Goal: Task Accomplishment & Management: Manage account settings

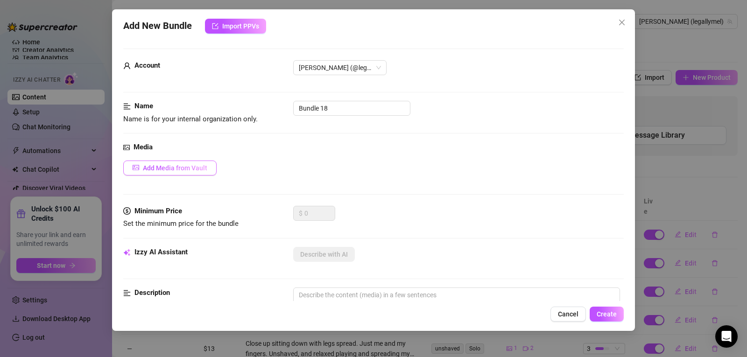
click at [201, 171] on span "Add Media from Vault" at bounding box center [175, 167] width 64 height 7
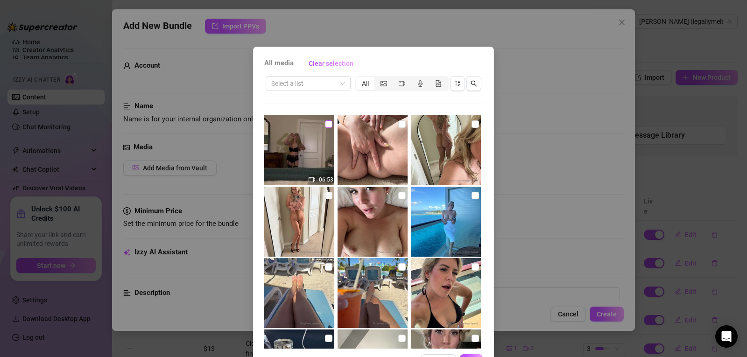
click at [325, 124] on input "checkbox" at bounding box center [328, 123] width 7 height 7
checkbox input "true"
click at [469, 356] on button "OK" at bounding box center [471, 361] width 23 height 15
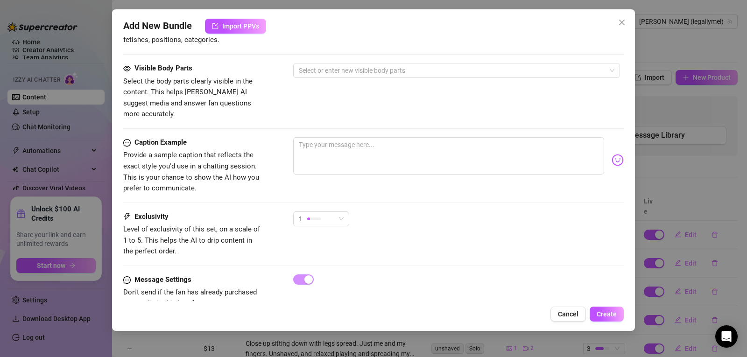
scroll to position [528, 0]
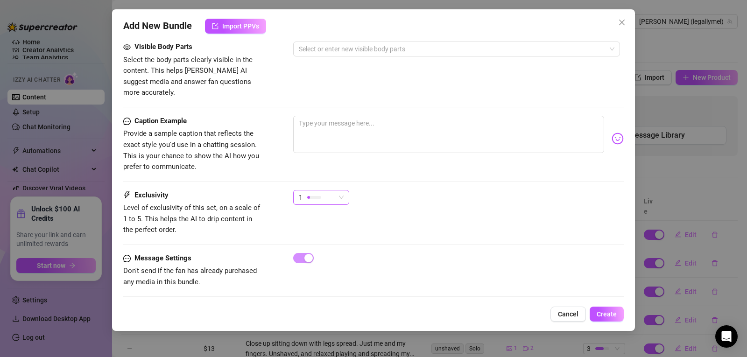
click at [341, 190] on span "1" at bounding box center [321, 197] width 45 height 14
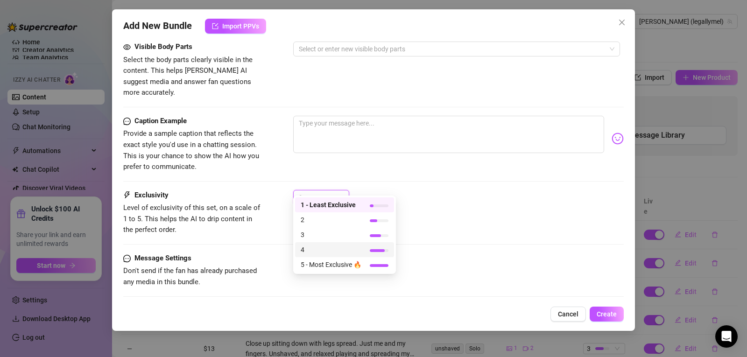
drag, startPoint x: 333, startPoint y: 249, endPoint x: 331, endPoint y: 257, distance: 7.8
click at [331, 257] on div "4" at bounding box center [344, 249] width 99 height 15
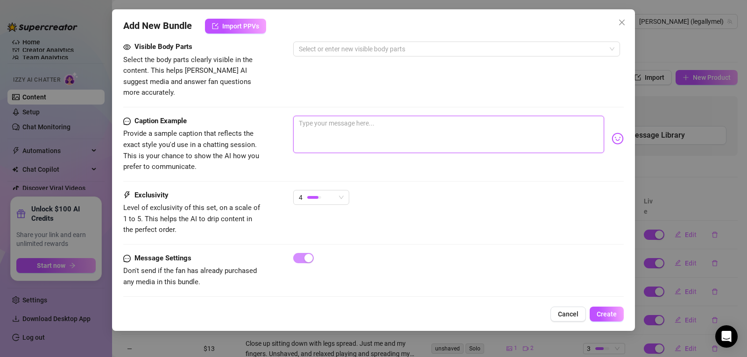
drag, startPoint x: 612, startPoint y: 210, endPoint x: 333, endPoint y: 121, distance: 293.1
click at [333, 121] on textarea at bounding box center [448, 134] width 311 height 37
paste textarea "PPV 7: B/G - Sex POV: This is my first time having sex on camera! Dressed in Ho…"
type textarea "PPV 7: B/G - Sex POV: This is my first time having sex on camera! Dressed in Ho…"
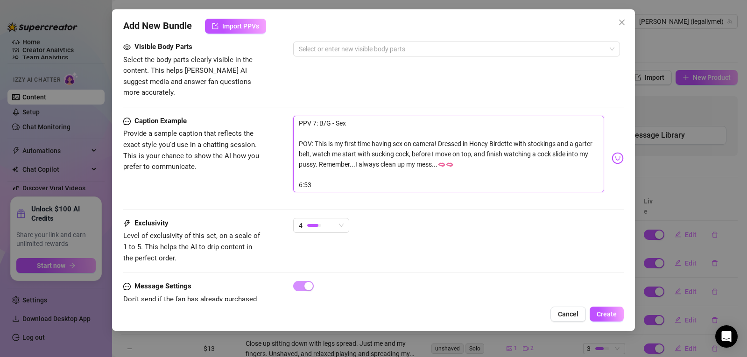
scroll to position [0, 0]
type textarea "PPV 7: B/G - Sex POV: This is my first time having sex on camera! Dressed in Ho…"
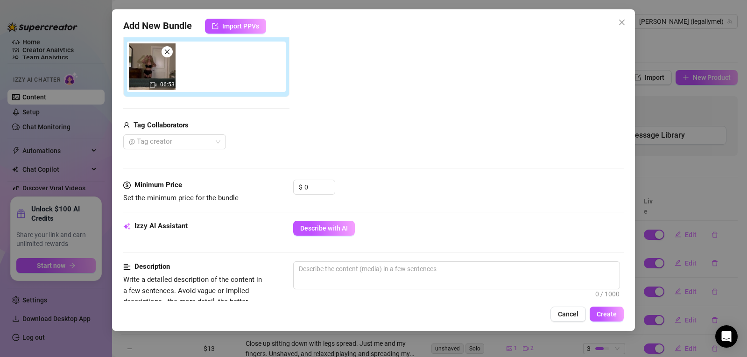
scroll to position [174, 0]
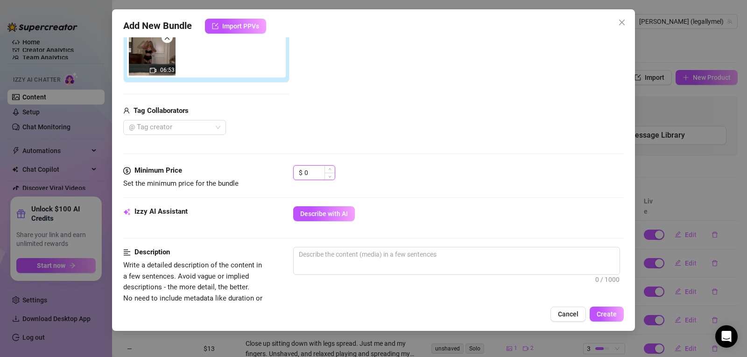
drag, startPoint x: 317, startPoint y: 174, endPoint x: 303, endPoint y: 173, distance: 14.5
click at [303, 173] on div "$ 0" at bounding box center [314, 172] width 42 height 15
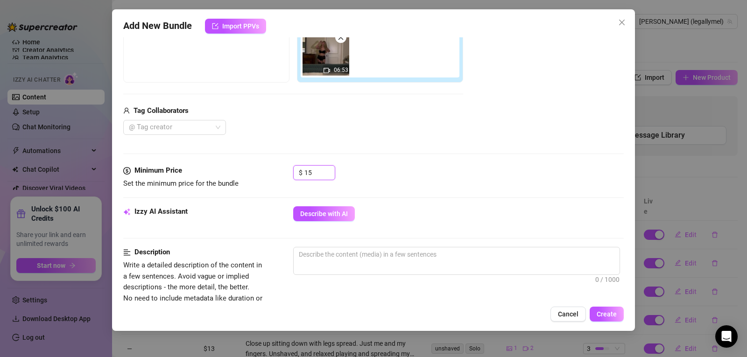
type input "15"
click at [435, 168] on div "$ 15" at bounding box center [458, 176] width 331 height 23
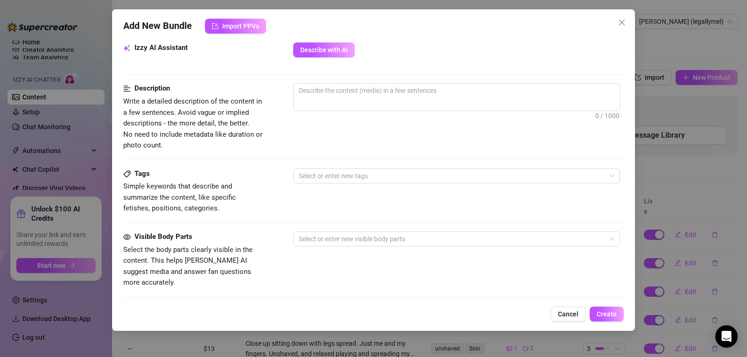
scroll to position [343, 0]
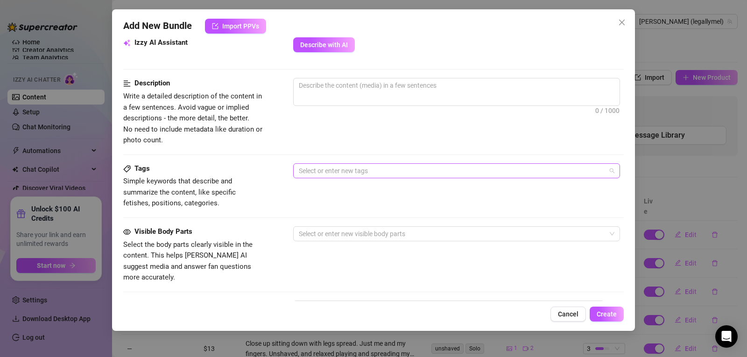
click at [332, 169] on div at bounding box center [451, 170] width 313 height 13
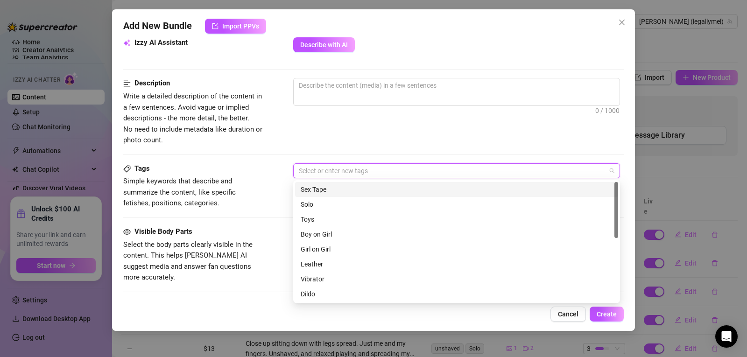
click at [331, 190] on div "Sex Tape" at bounding box center [457, 189] width 312 height 10
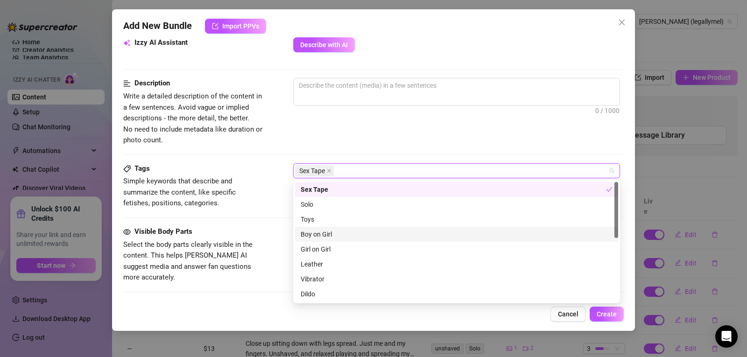
click at [329, 228] on div "Boy on Girl" at bounding box center [456, 234] width 323 height 15
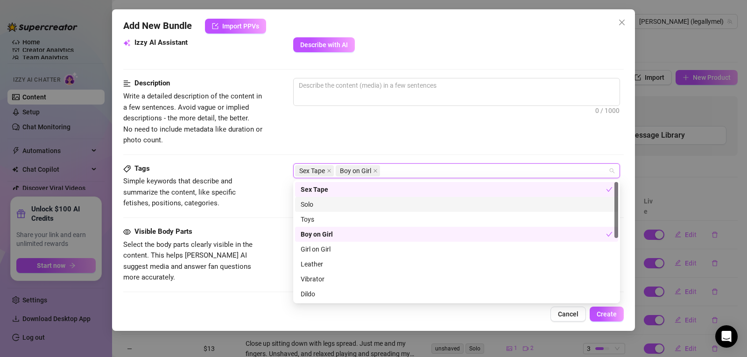
click at [604, 141] on div "Description Write a detailed description of the content in a few sentences. Avo…" at bounding box center [373, 112] width 500 height 68
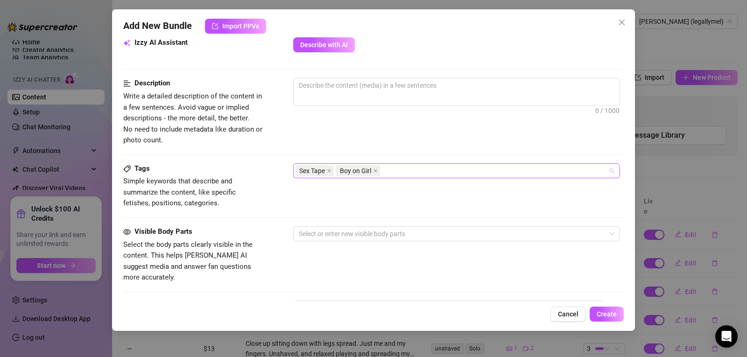
click at [415, 173] on div "Sex Tape Boy on Girl" at bounding box center [451, 170] width 313 height 13
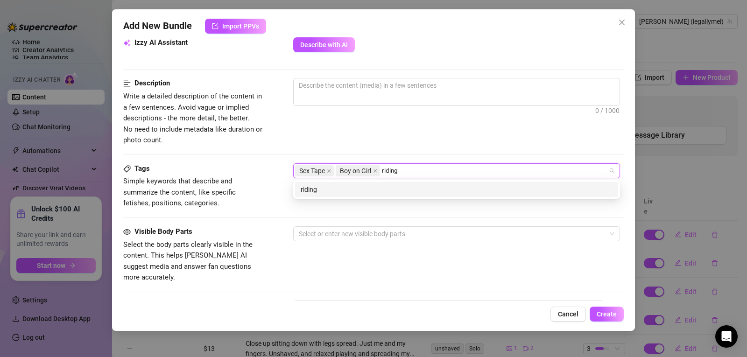
type input "riding"
click at [400, 130] on div "0 / 1000" at bounding box center [458, 104] width 331 height 53
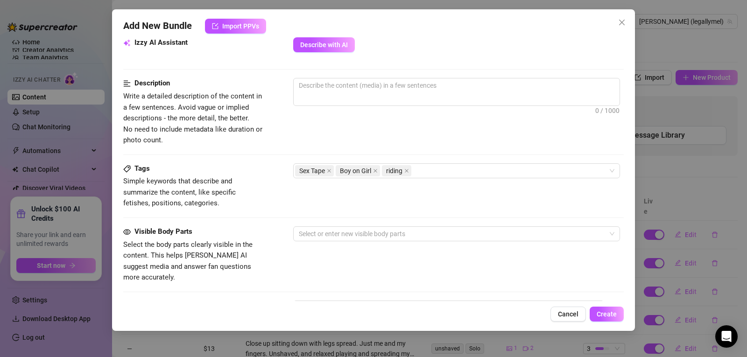
drag, startPoint x: 620, startPoint y: 108, endPoint x: 521, endPoint y: 314, distance: 228.6
click at [521, 314] on div "Cancel Create" at bounding box center [373, 314] width 500 height 15
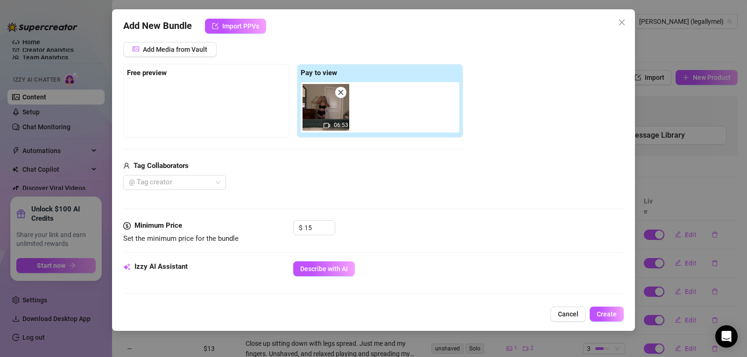
scroll to position [98, 0]
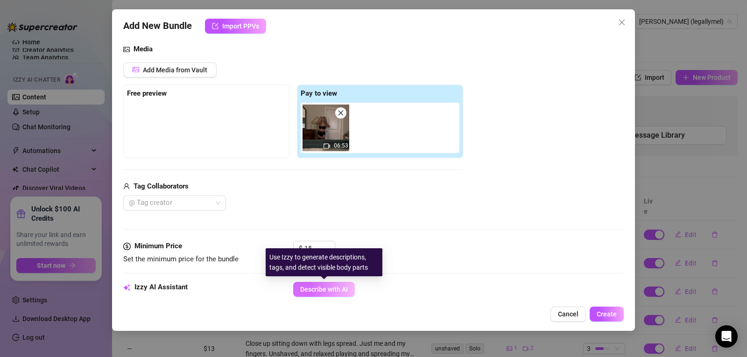
click at [331, 287] on span "Describe with AI" at bounding box center [324, 289] width 48 height 7
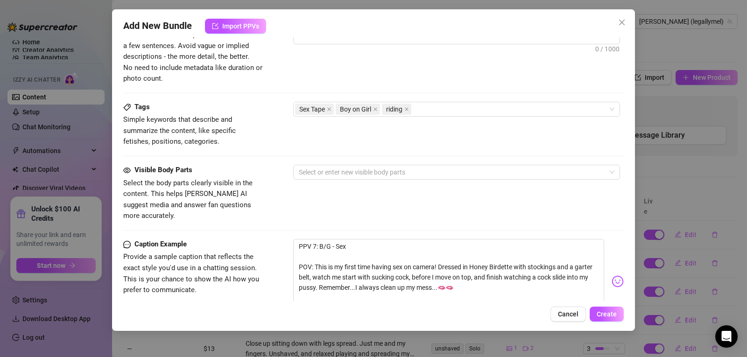
scroll to position [402, 0]
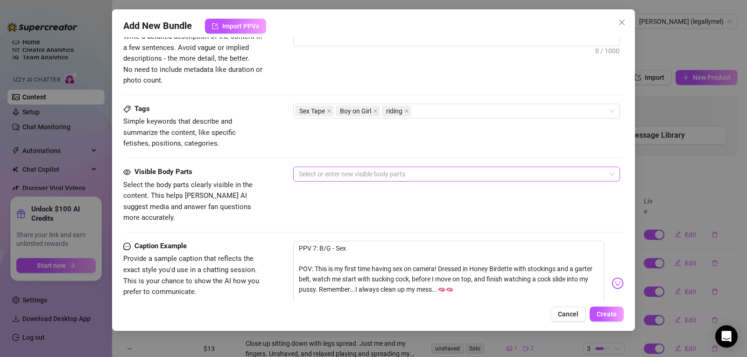
click at [324, 169] on div at bounding box center [451, 174] width 313 height 13
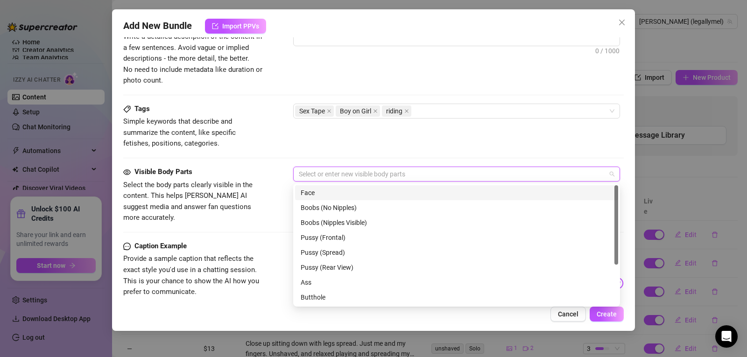
click at [330, 197] on div "Face" at bounding box center [457, 193] width 312 height 10
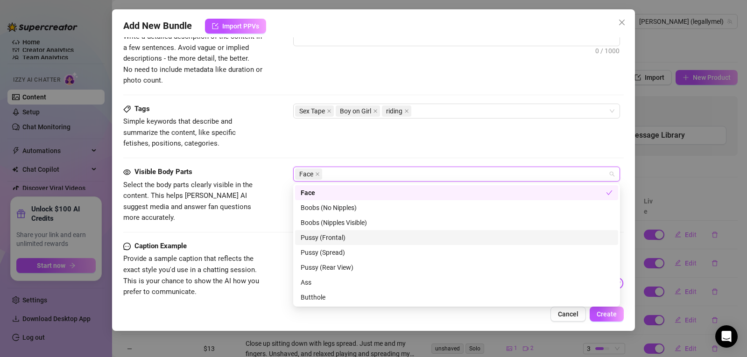
click at [329, 232] on div "Pussy (Frontal)" at bounding box center [457, 237] width 312 height 10
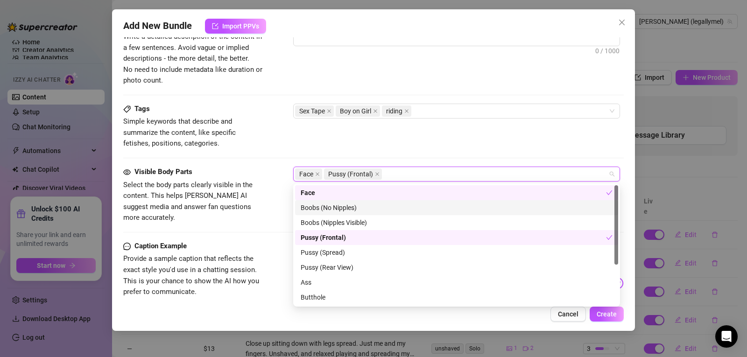
click at [462, 204] on div "Boobs (No Nipples)" at bounding box center [457, 208] width 312 height 10
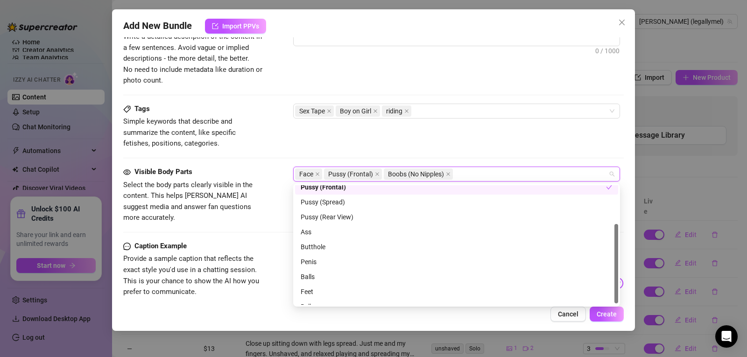
scroll to position [60, 0]
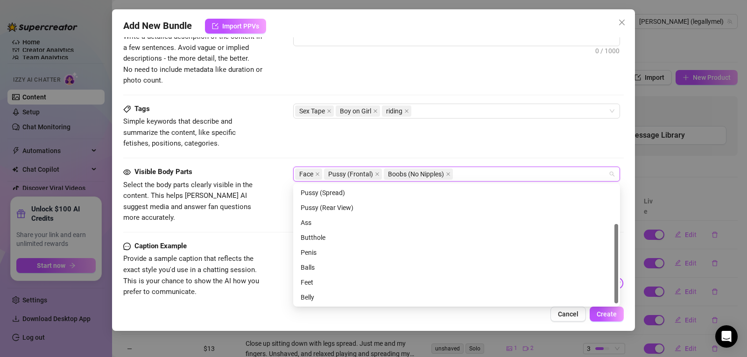
drag, startPoint x: 616, startPoint y: 249, endPoint x: 615, endPoint y: 290, distance: 41.6
click at [615, 290] on div at bounding box center [616, 263] width 4 height 79
click at [306, 252] on div "Penis" at bounding box center [457, 252] width 312 height 10
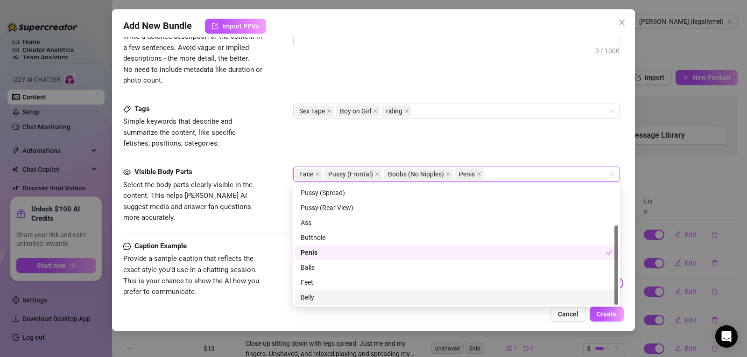
click at [315, 296] on div "Belly" at bounding box center [457, 297] width 312 height 10
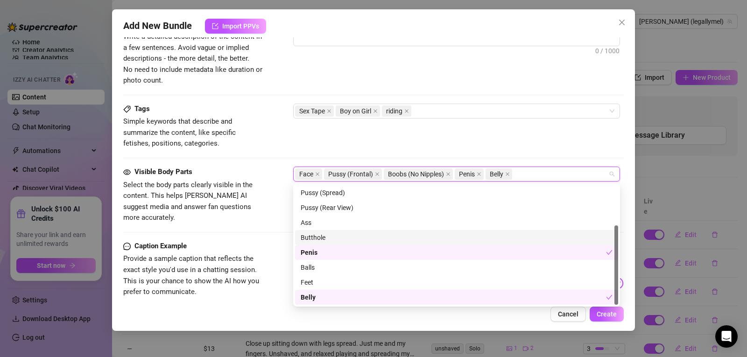
click at [518, 145] on div "Tags Simple keywords that describe and summarize the content, like specific fet…" at bounding box center [373, 127] width 500 height 46
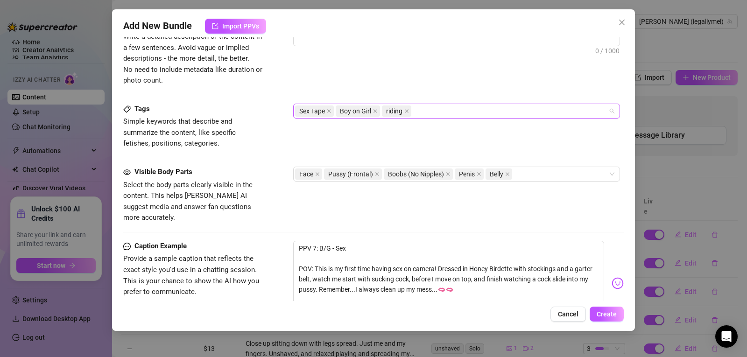
click at [450, 116] on div "Sex Tape Boy on Girl riding" at bounding box center [451, 111] width 313 height 13
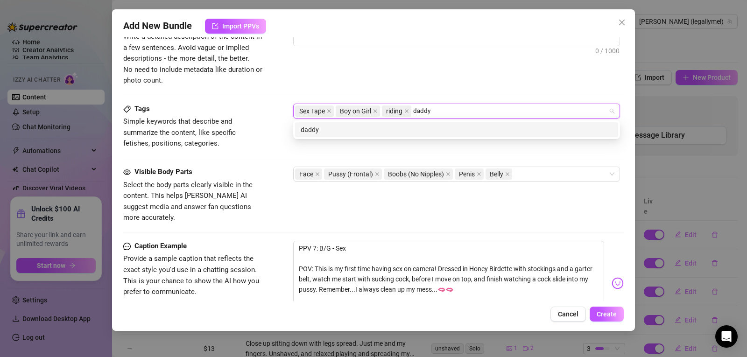
type input "daddy"
click at [449, 93] on div "Description Write a detailed description of the content in a few sentences. Avo…" at bounding box center [373, 60] width 500 height 85
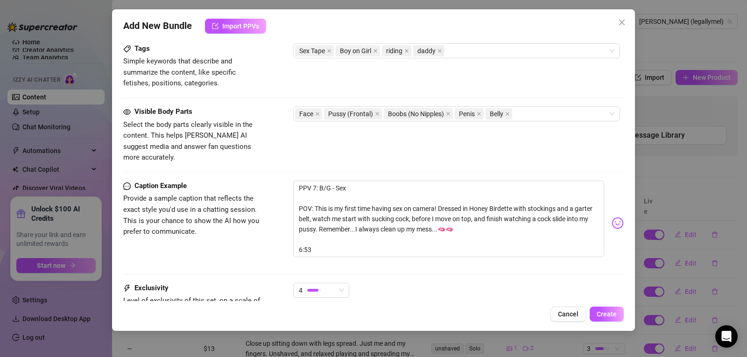
scroll to position [466, 0]
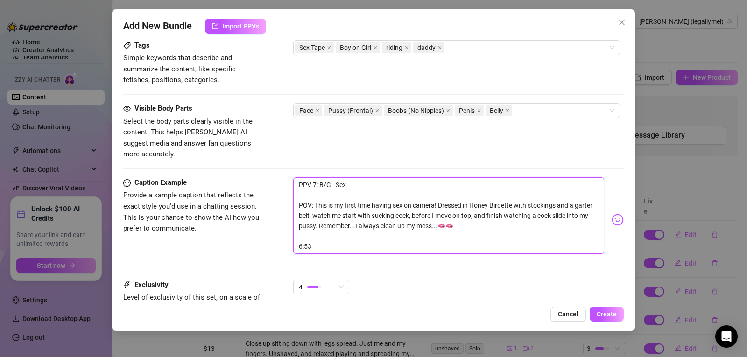
drag, startPoint x: 340, startPoint y: 215, endPoint x: 440, endPoint y: 195, distance: 101.4
click at [440, 195] on textarea "PPV 7: B/G - Sex POV: This is my first time having sex on camera! Dressed in Ho…" at bounding box center [448, 215] width 311 height 77
drag, startPoint x: 627, startPoint y: 131, endPoint x: 625, endPoint y: 120, distance: 11.4
click at [625, 120] on div "Add New Bundle Import PPVs Account [PERSON_NAME] (@legallymel) Name Name is for…" at bounding box center [373, 170] width 523 height 322
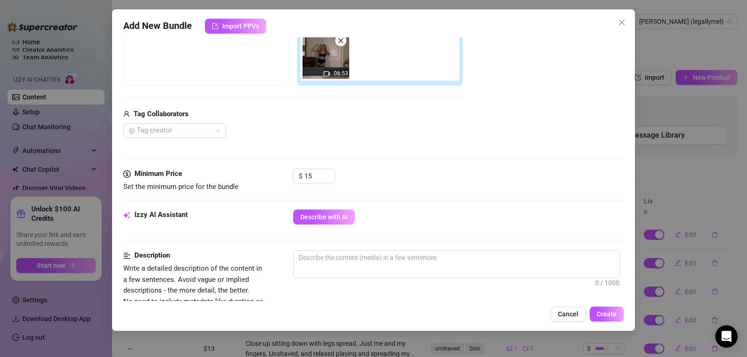
scroll to position [162, 0]
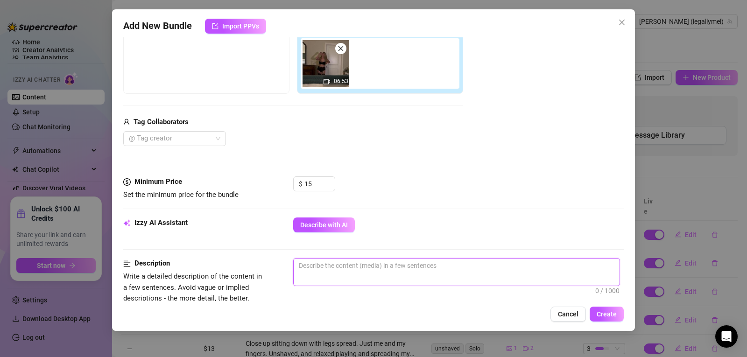
click at [328, 269] on textarea at bounding box center [457, 266] width 326 height 14
paste textarea "Dressed in Honey Birdette with stockings and a garter belt, watch me start with…"
type textarea "Dressed in Honey Birdette with stockings and a garter belt, watch me start with…"
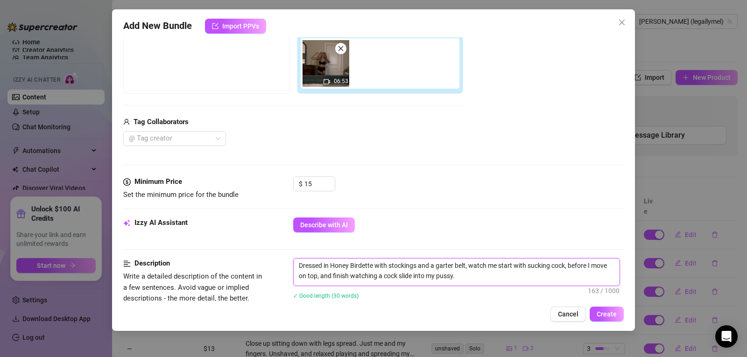
scroll to position [0, 0]
type textarea "Dressed in Honey Birdette with stockings and a garter belt, watch me start with…"
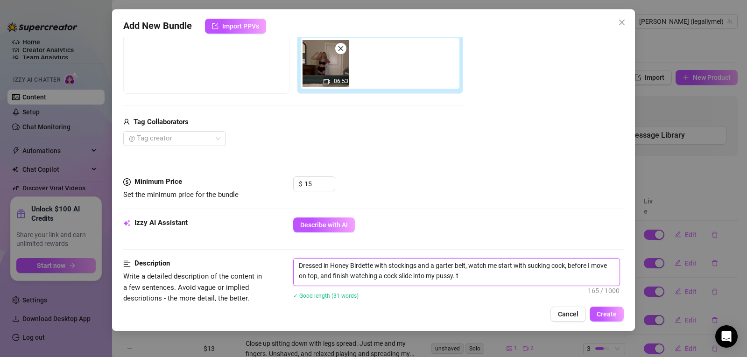
type textarea "Dressed in Honey Birdette with stockings and a garter belt, watch me start with…"
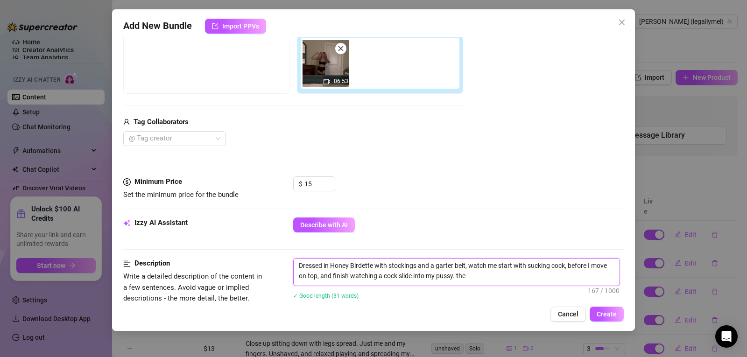
type textarea "Dressed in Honey Birdette with stockings and a garter belt, watch me start with…"
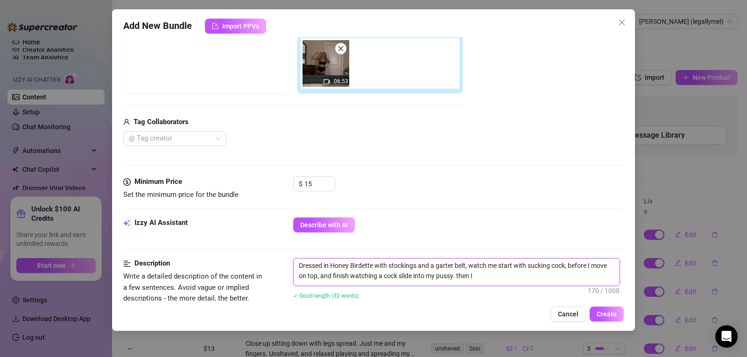
type textarea "Dressed in Honey Birdette with stockings and a garter belt, watch me start with…"
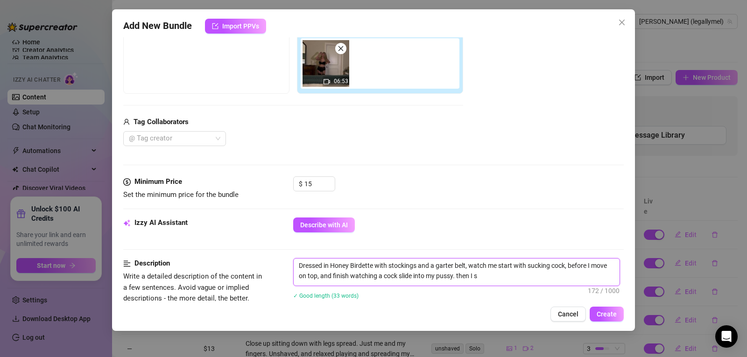
type textarea "Dressed in Honey Birdette with stockings and a garter belt, watch me start with…"
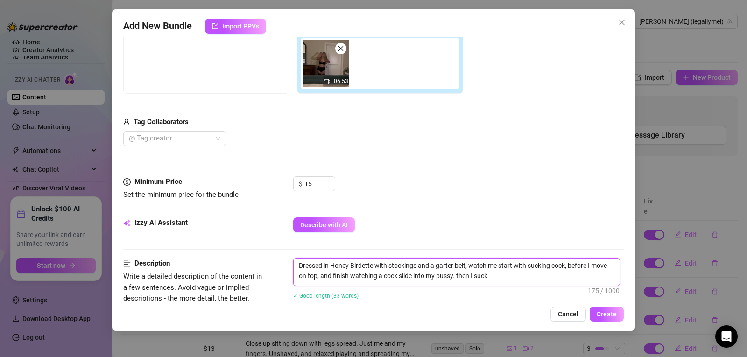
type textarea "Dressed in Honey Birdette with stockings and a garter belt, watch me start with…"
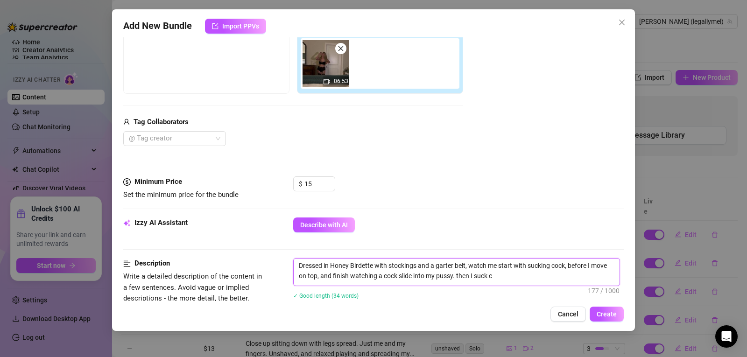
type textarea "Dressed in Honey Birdette with stockings and a garter belt, watch me start with…"
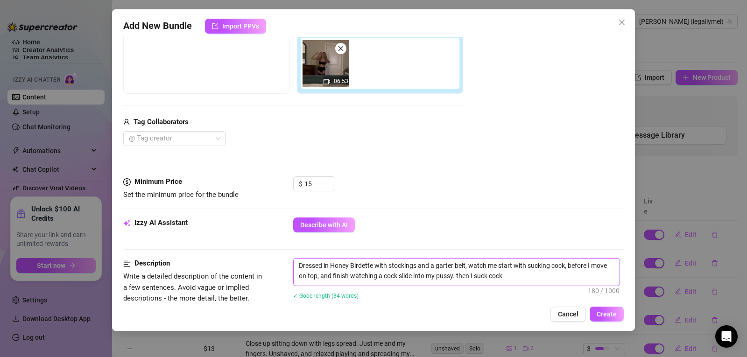
type textarea "Dressed in Honey Birdette with stockings and a garter belt, watch me start with…"
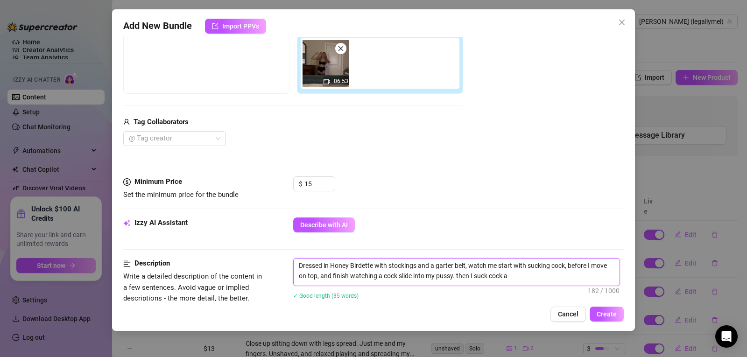
type textarea "Dressed in Honey Birdette with stockings and a garter belt, watch me start with…"
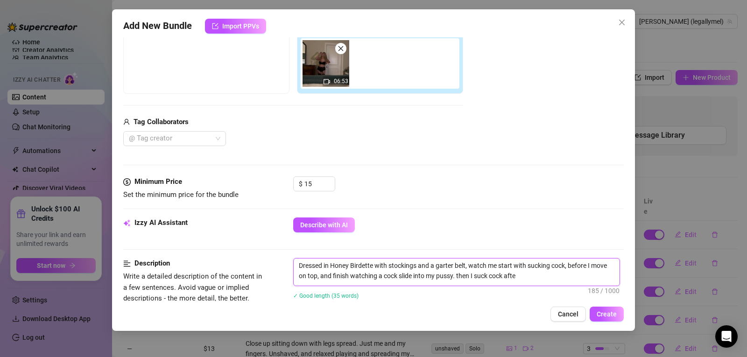
type textarea "Dressed in Honey Birdette with stockings and a garter belt, watch me start with…"
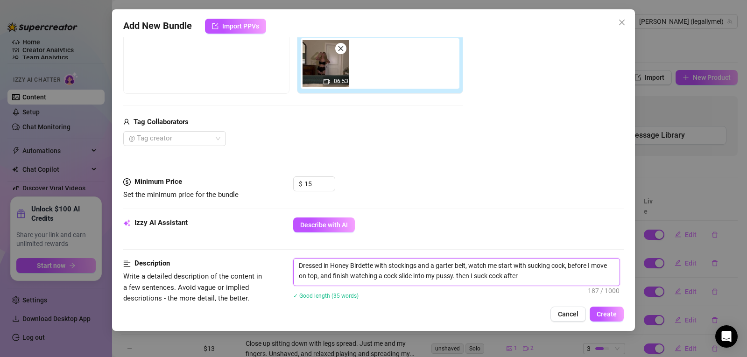
type textarea "Dressed in Honey Birdette with stockings and a garter belt, watch me start with…"
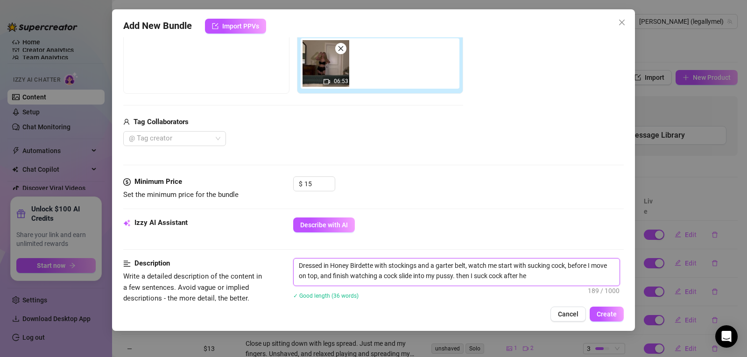
type textarea "Dressed in Honey Birdette with stockings and a garter belt, watch me start with…"
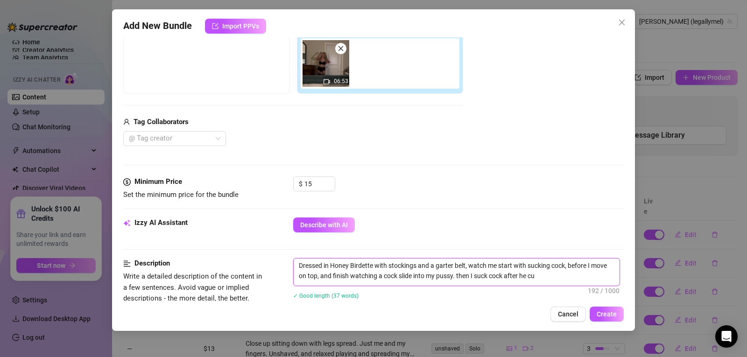
type textarea "Dressed in Honey Birdette with stockings and a garter belt, watch me start with…"
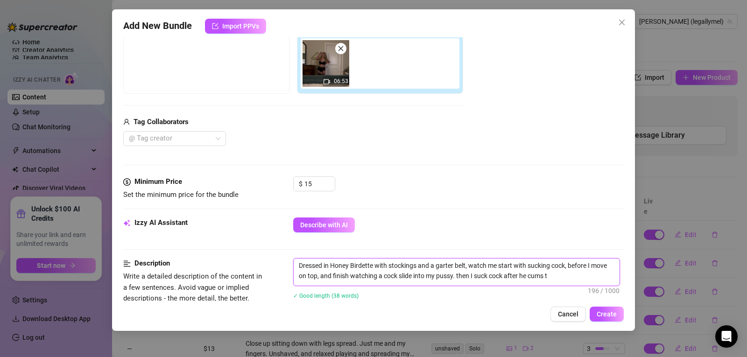
type textarea "Dressed in Honey Birdette with stockings and a garter belt, watch me start with…"
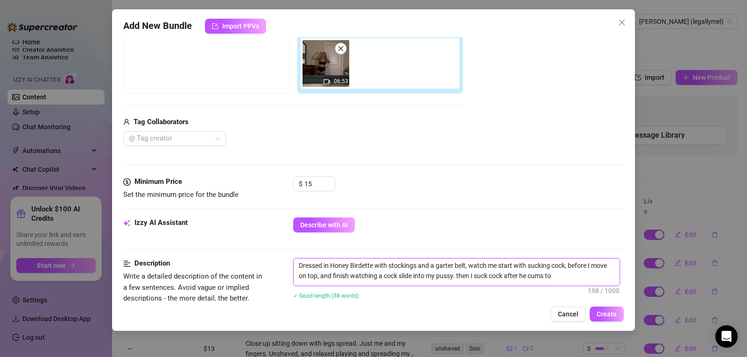
type textarea "Dressed in Honey Birdette with stockings and a garter belt, watch me start with…"
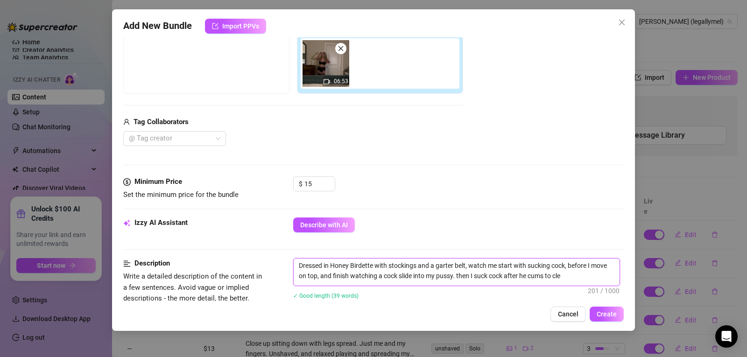
type textarea "Dressed in Honey Birdette with stockings and a garter belt, watch me start with…"
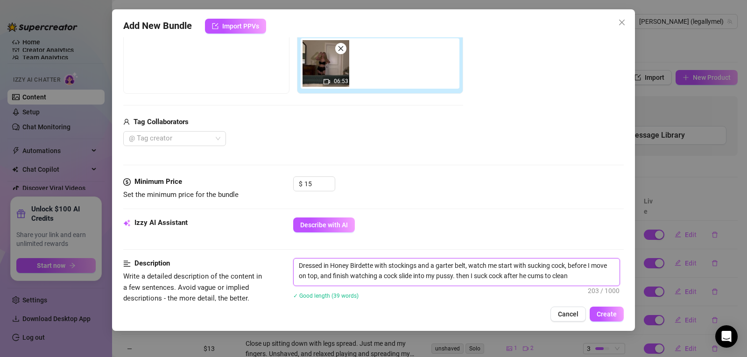
type textarea "Dressed in Honey Birdette with stockings and a garter belt, watch me start with…"
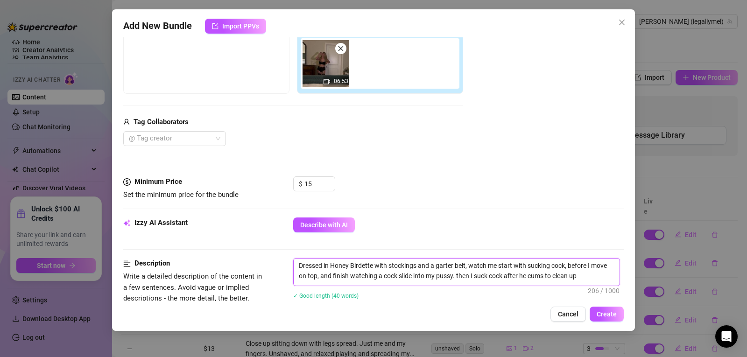
type textarea "Dressed in Honey Birdette with stockings and a garter belt, watch me start with…"
click at [612, 317] on span "Create" at bounding box center [607, 313] width 20 height 7
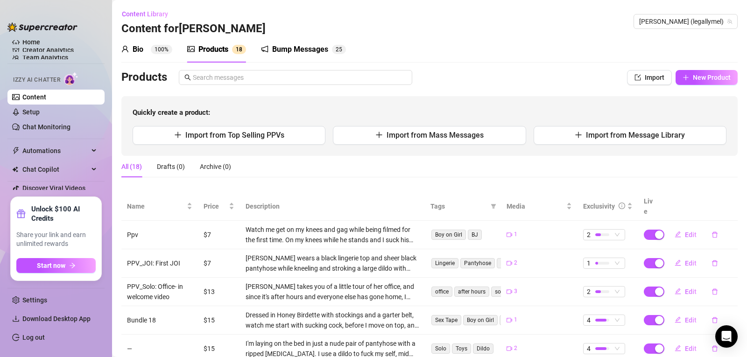
scroll to position [192, 0]
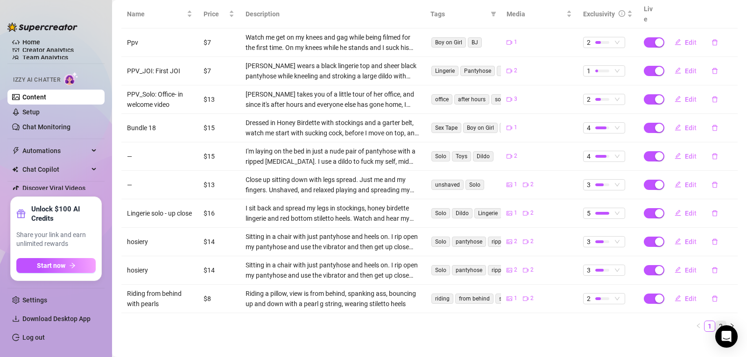
click at [716, 321] on link "2" at bounding box center [721, 326] width 10 height 10
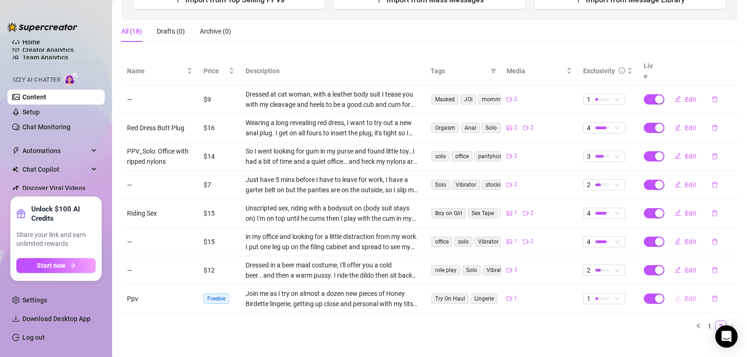
click at [686, 295] on span "Edit" at bounding box center [691, 298] width 12 height 7
type textarea "PPV 1: Honey Birdette try on haul. 15 minutes. Join me as I try on almost a doz…"
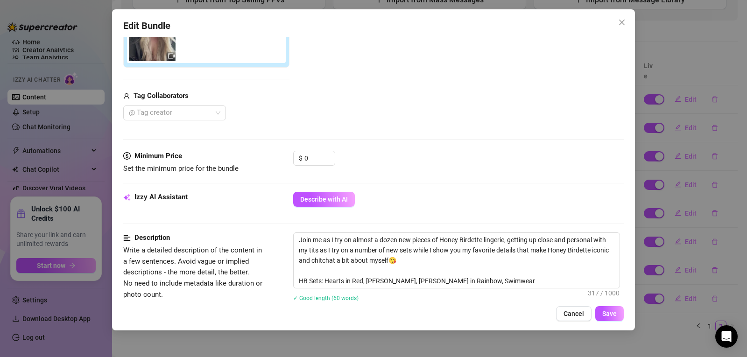
scroll to position [193, 0]
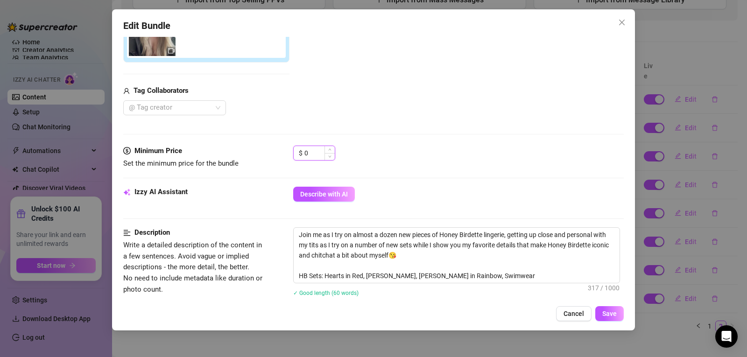
drag, startPoint x: 312, startPoint y: 148, endPoint x: 302, endPoint y: 150, distance: 10.4
click at [302, 150] on div "$ 0" at bounding box center [314, 153] width 42 height 15
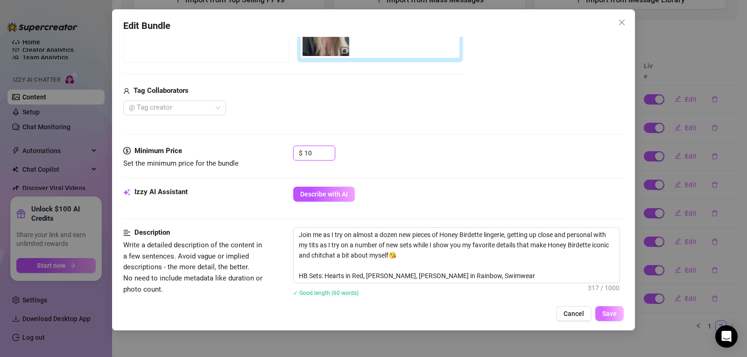
type input "10"
click at [611, 315] on span "Save" at bounding box center [609, 313] width 14 height 7
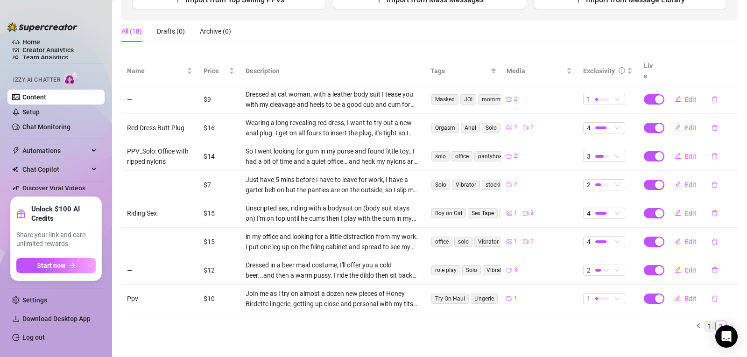
click at [704, 321] on link "1" at bounding box center [709, 326] width 10 height 10
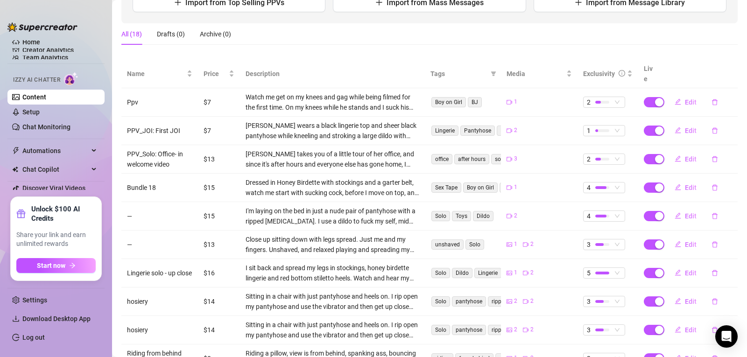
scroll to position [192, 0]
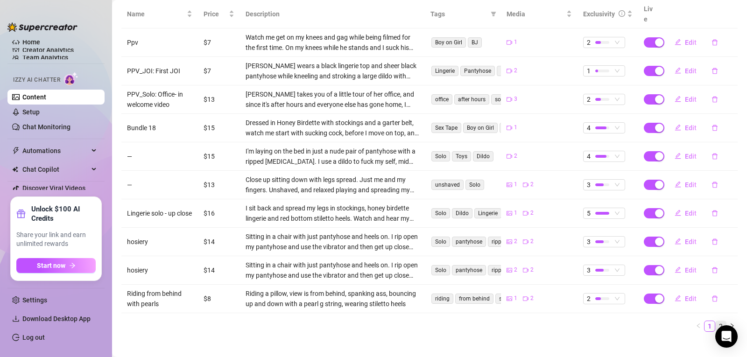
click at [717, 321] on link "2" at bounding box center [721, 326] width 10 height 10
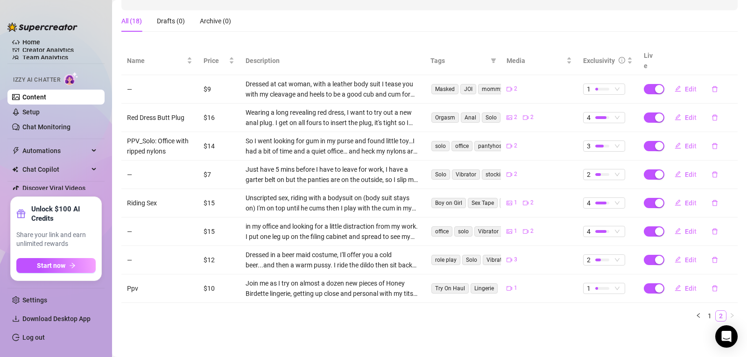
scroll to position [135, 0]
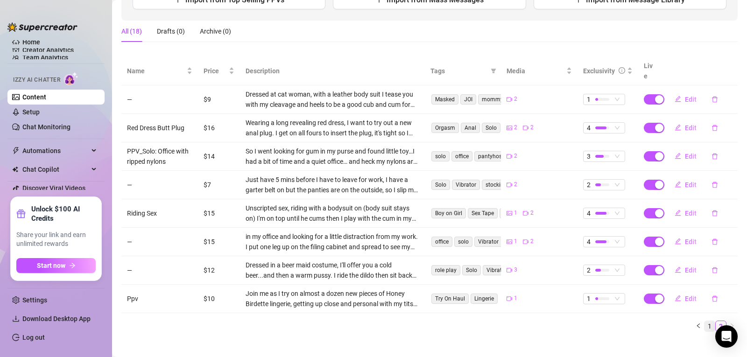
click at [704, 321] on link "1" at bounding box center [709, 326] width 10 height 10
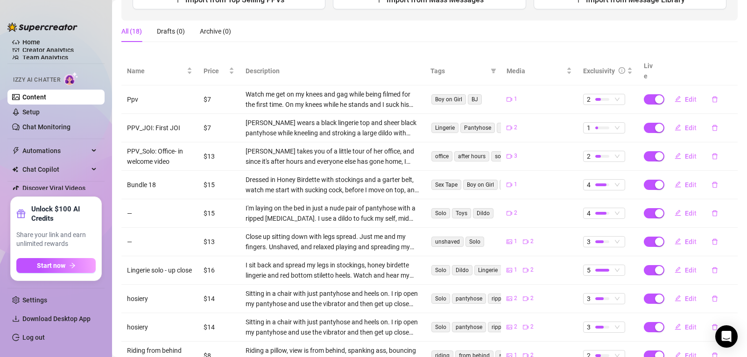
scroll to position [192, 0]
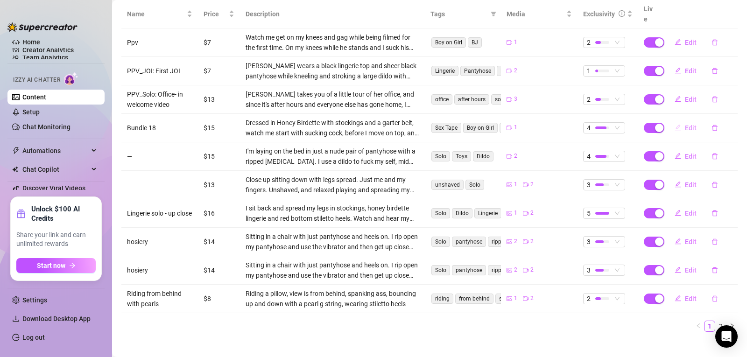
click at [685, 124] on span "Edit" at bounding box center [691, 127] width 12 height 7
type textarea "PPV 7: B/G - Sex POV: This is my first time having sex on camera! Dressed in Ho…"
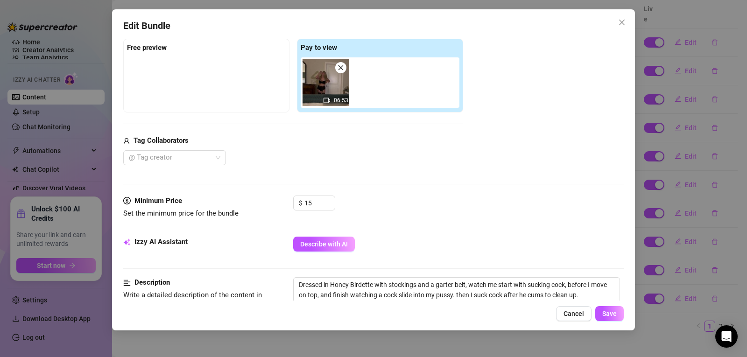
scroll to position [148, 0]
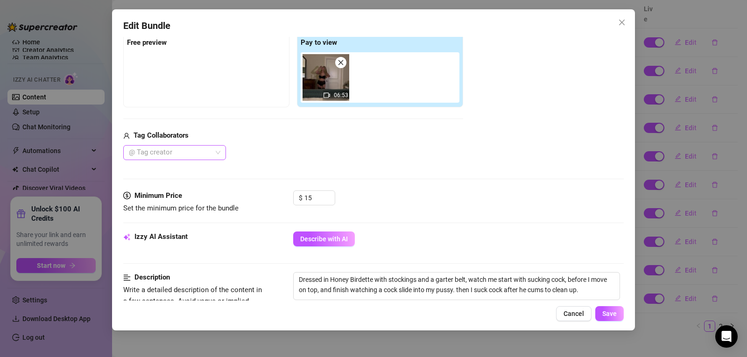
click at [176, 150] on div at bounding box center [169, 152] width 89 height 13
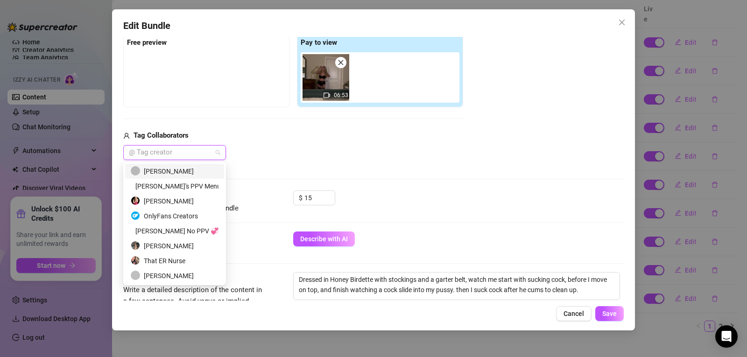
click at [178, 174] on div "[PERSON_NAME]" at bounding box center [175, 171] width 88 height 10
click at [283, 163] on div "Media Add Media from Vault Free preview Pay to view 06:53 Tag Collaborators [PE…" at bounding box center [373, 91] width 500 height 197
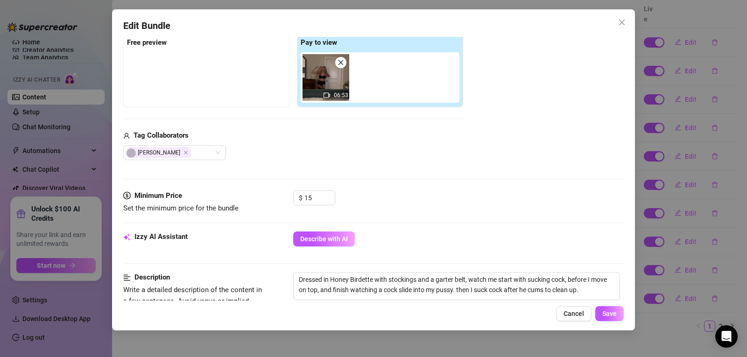
click at [202, 54] on div at bounding box center [208, 54] width 162 height 4
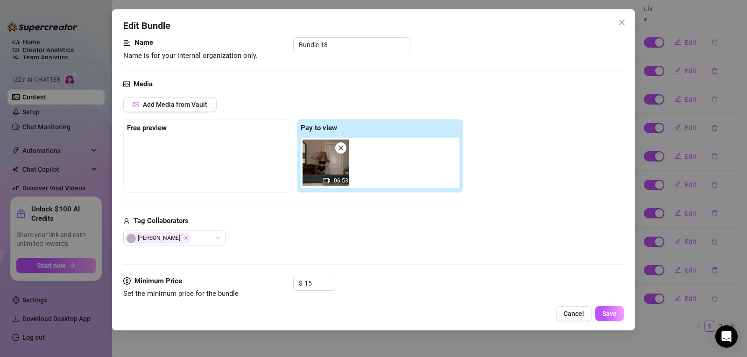
scroll to position [60, 0]
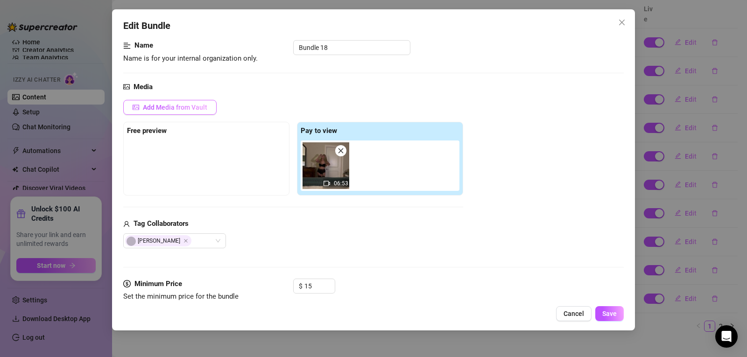
click at [196, 105] on span "Add Media from Vault" at bounding box center [175, 107] width 64 height 7
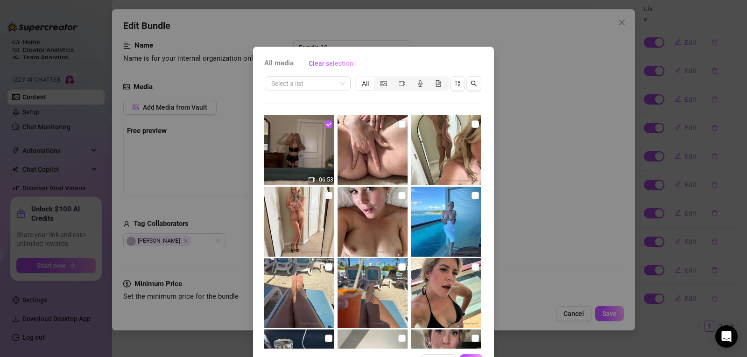
drag, startPoint x: 487, startPoint y: 240, endPoint x: 429, endPoint y: 30, distance: 217.7
click at [429, 30] on div "All media Clear selection Select a list All 06:53 00:13 01:28 01:08 01:03 10:08…" at bounding box center [373, 178] width 747 height 357
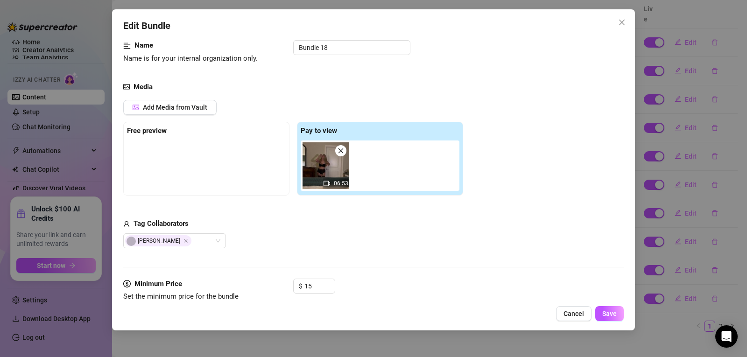
scroll to position [0, 0]
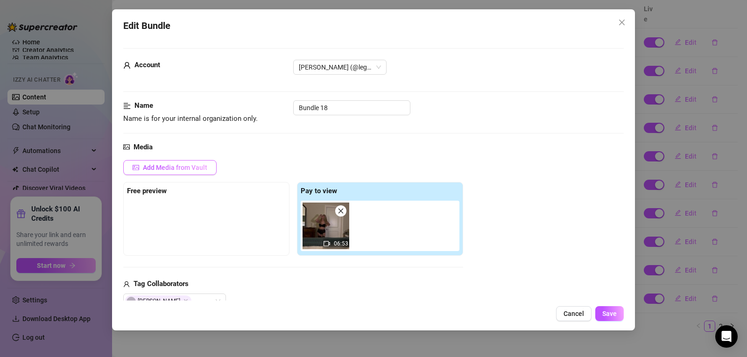
click at [134, 167] on icon "picture" at bounding box center [134, 166] width 1 height 1
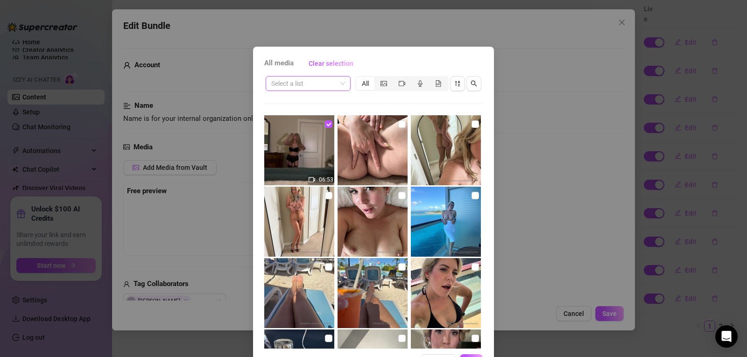
click at [339, 84] on span at bounding box center [308, 84] width 74 height 14
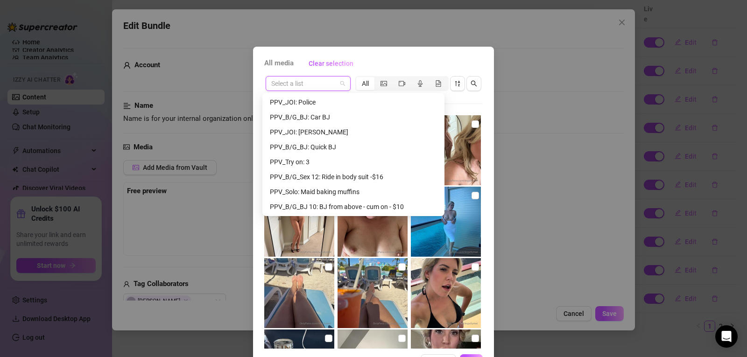
scroll to position [478, 0]
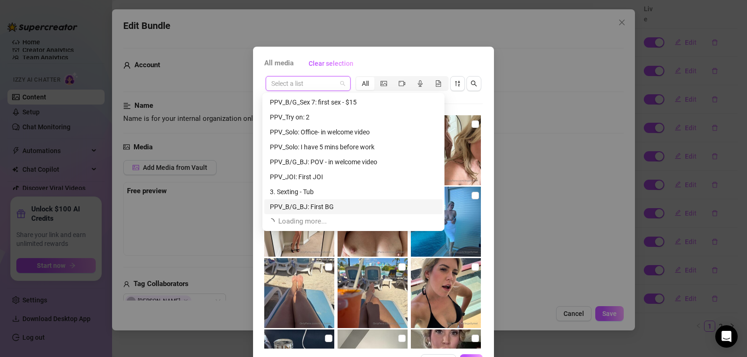
click at [341, 204] on div "PPV_B/G_BJ: First BG" at bounding box center [353, 207] width 167 height 10
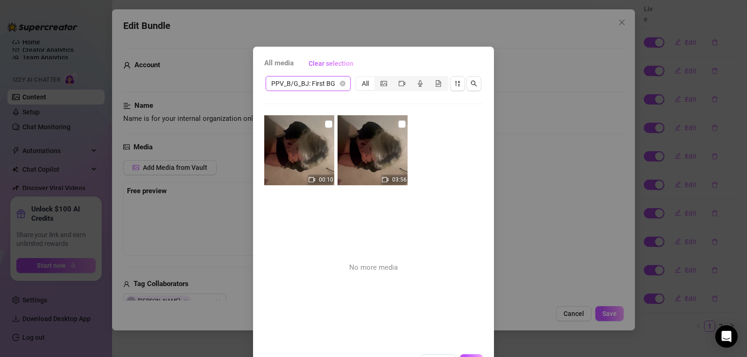
click at [342, 84] on div "PPV_B/G_BJ: First BG" at bounding box center [308, 83] width 85 height 15
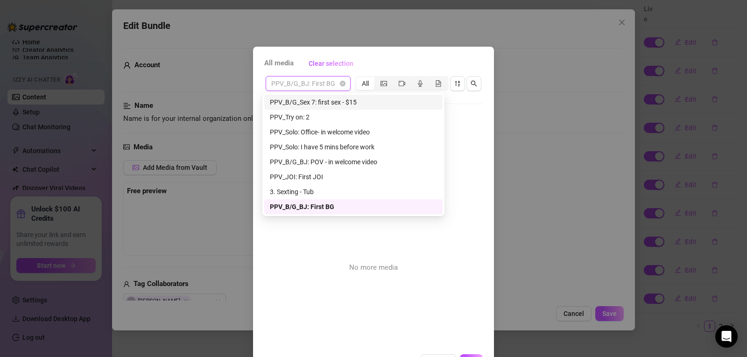
click at [377, 93] on div "Uploads 2. Sexting - shower PPV_Solo: How fast can I cum PPV _ Solo: Long day a…" at bounding box center [353, 154] width 182 height 123
click at [363, 104] on div "PPV_B/G_Sex 7: first sex - $15" at bounding box center [353, 102] width 167 height 10
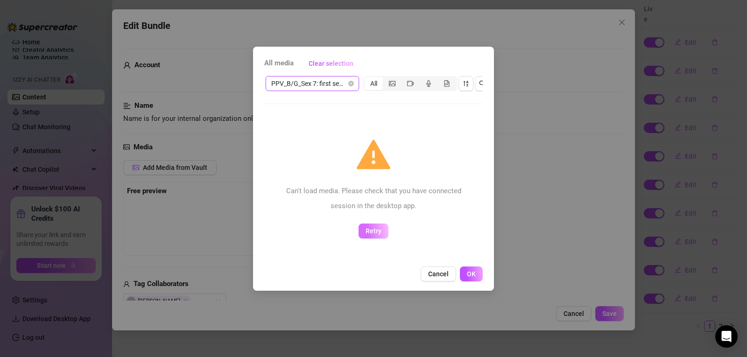
click at [377, 231] on span "Retry" at bounding box center [374, 230] width 16 height 7
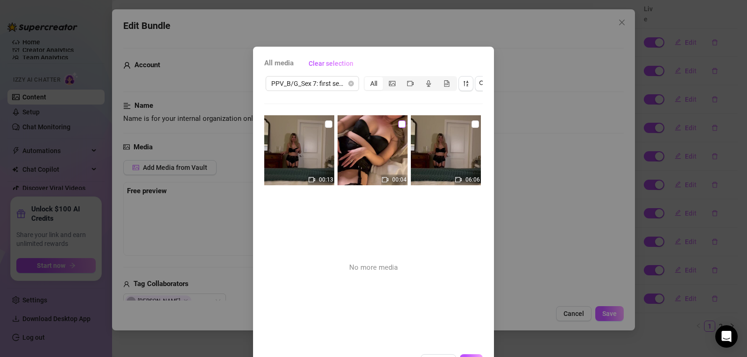
click at [398, 121] on input "checkbox" at bounding box center [401, 123] width 7 height 7
checkbox input "false"
click at [325, 128] on label at bounding box center [328, 124] width 7 height 10
click at [325, 128] on input "checkbox" at bounding box center [328, 123] width 7 height 7
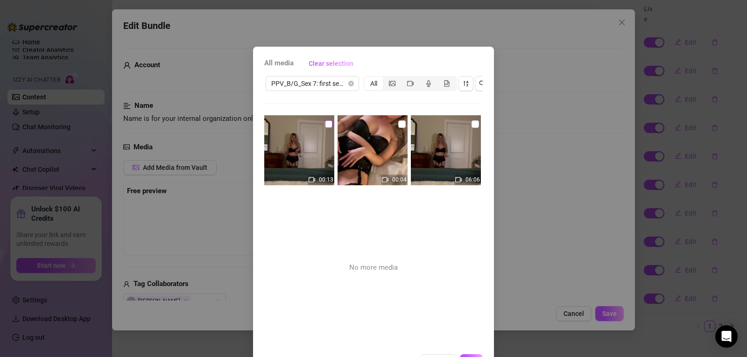
checkbox input "true"
click at [398, 126] on input "checkbox" at bounding box center [401, 123] width 7 height 7
checkbox input "true"
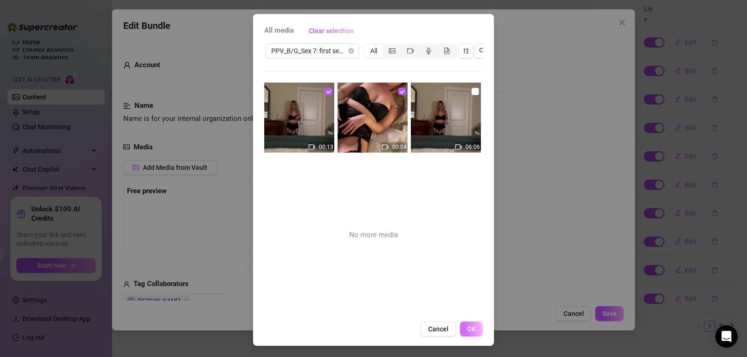
click at [468, 335] on button "OK" at bounding box center [471, 329] width 23 height 15
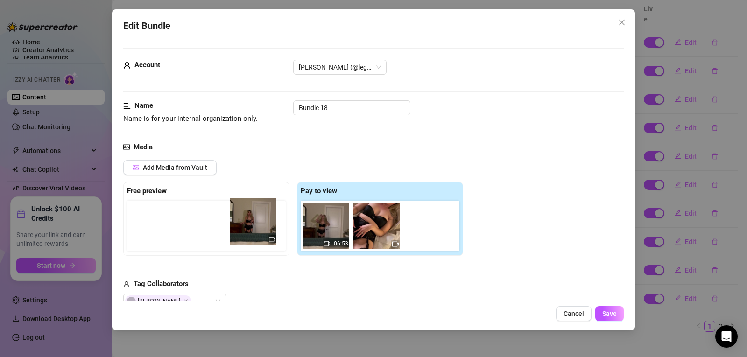
drag, startPoint x: 365, startPoint y: 227, endPoint x: 233, endPoint y: 224, distance: 131.7
click at [233, 224] on div "Free preview Pay to view 06:53" at bounding box center [293, 219] width 340 height 74
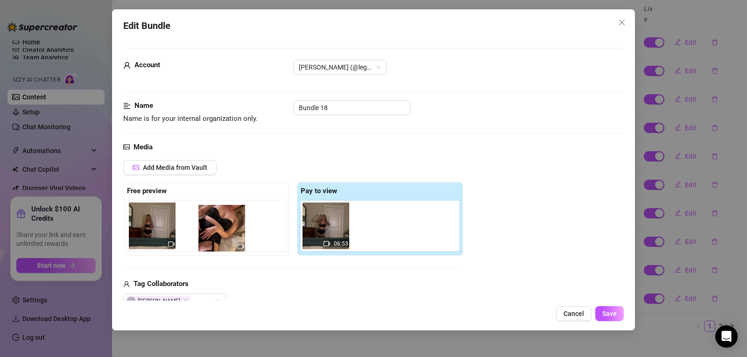
drag, startPoint x: 386, startPoint y: 231, endPoint x: 225, endPoint y: 234, distance: 161.1
click at [225, 234] on div "Free preview Pay to view 06:53" at bounding box center [293, 219] width 340 height 74
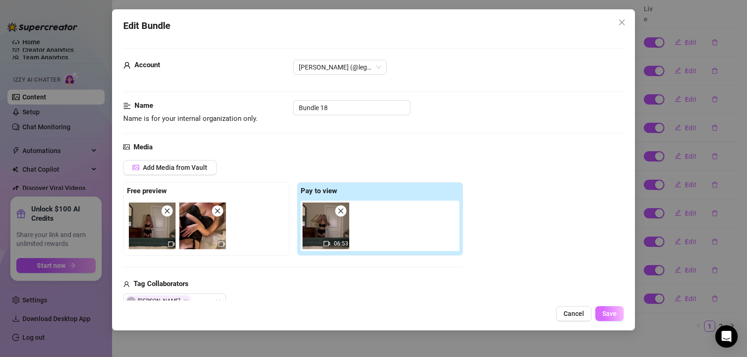
click at [610, 310] on span "Save" at bounding box center [609, 313] width 14 height 7
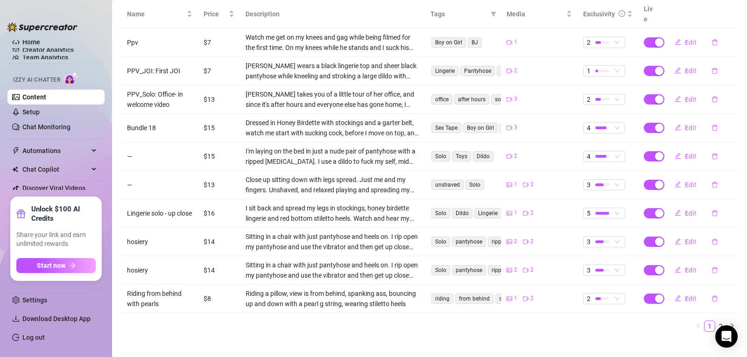
scroll to position [0, 0]
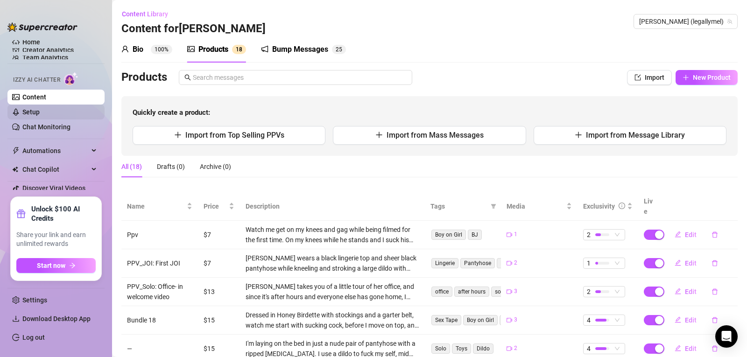
click at [22, 113] on link "Setup" at bounding box center [30, 111] width 17 height 7
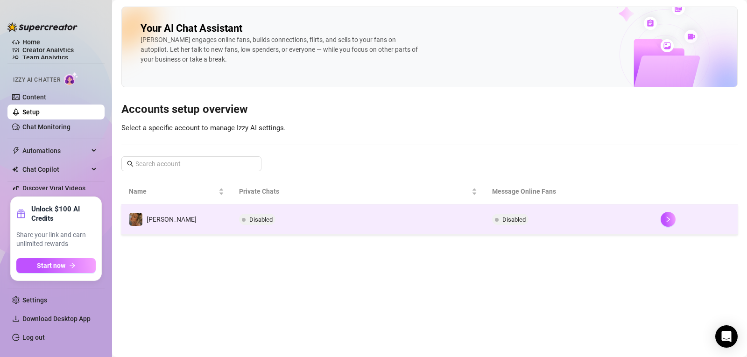
click at [256, 221] on span "Disabled" at bounding box center [260, 219] width 23 height 7
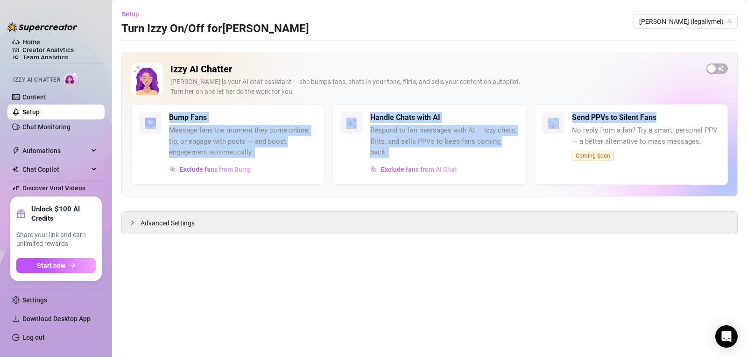
drag, startPoint x: 746, startPoint y: 101, endPoint x: 746, endPoint y: 127, distance: 26.1
click at [746, 127] on main "Setup Turn Izzy On/Off for [PERSON_NAME] [PERSON_NAME] (legallymel) Izzy AI Cha…" at bounding box center [429, 178] width 635 height 357
click at [221, 188] on div "Izzy AI Chatter [PERSON_NAME] is your AI chat assistant — she bumps fans, chats…" at bounding box center [429, 124] width 616 height 145
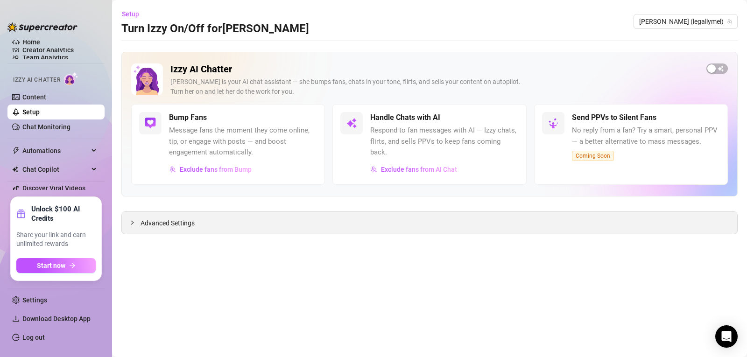
click at [160, 229] on div "Advanced Settings" at bounding box center [429, 223] width 615 height 22
click at [160, 223] on span "Advanced Settings" at bounding box center [168, 223] width 54 height 10
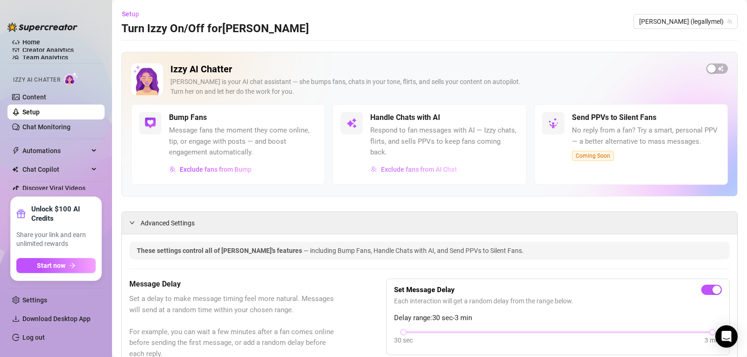
click at [430, 174] on button "Exclude fans from AI Chat" at bounding box center [413, 169] width 87 height 15
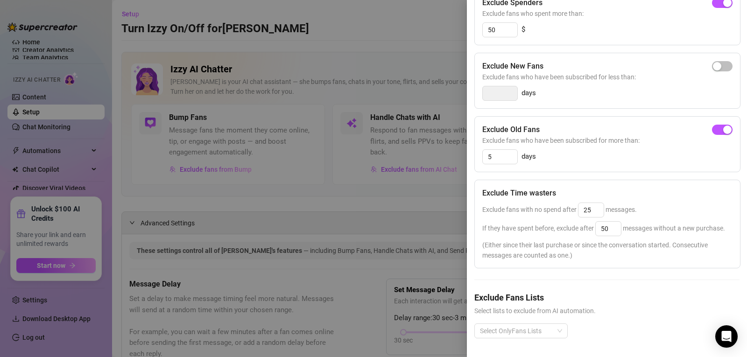
scroll to position [128, 0]
click at [494, 152] on input "5" at bounding box center [500, 157] width 35 height 14
click at [546, 324] on div at bounding box center [516, 330] width 80 height 13
click at [602, 324] on div "Select OnlyFans Lists" at bounding box center [606, 339] width 265 height 30
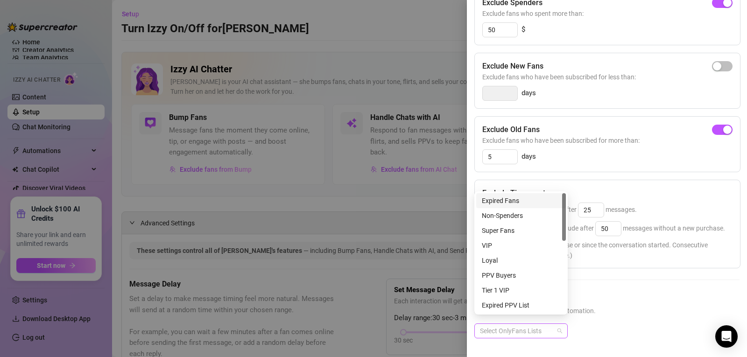
click at [561, 327] on div "Select OnlyFans Lists" at bounding box center [520, 331] width 93 height 15
drag, startPoint x: 562, startPoint y: 215, endPoint x: 553, endPoint y: 205, distance: 13.2
click at [553, 205] on div "Expired Fans Non-Spenders Super Fans VIP Loyal PPV Buyers Tier 1 VIP Expired PP…" at bounding box center [521, 253] width 90 height 120
click at [433, 238] on div at bounding box center [373, 178] width 747 height 357
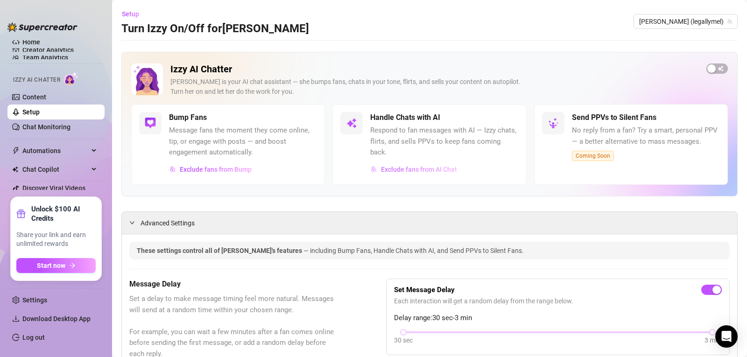
click at [417, 168] on span "Exclude fans from AI Chat" at bounding box center [419, 169] width 76 height 7
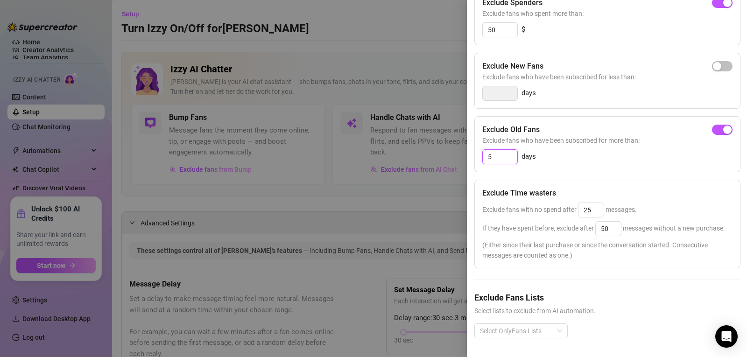
drag, startPoint x: 500, startPoint y: 137, endPoint x: 485, endPoint y: 136, distance: 15.4
click at [485, 150] on input "5" at bounding box center [500, 157] width 35 height 14
type input "3"
click at [437, 197] on div at bounding box center [373, 178] width 747 height 357
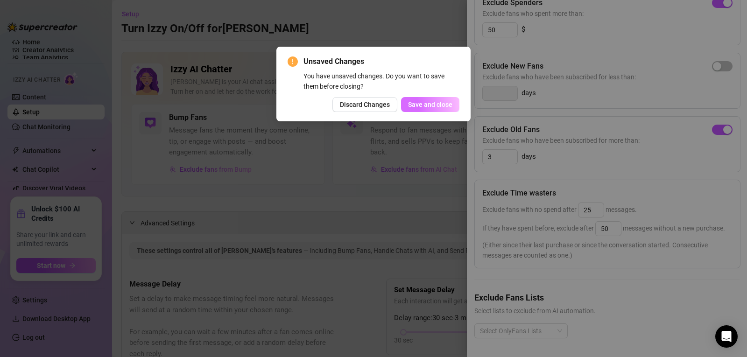
click at [430, 106] on span "Save and close" at bounding box center [430, 104] width 44 height 7
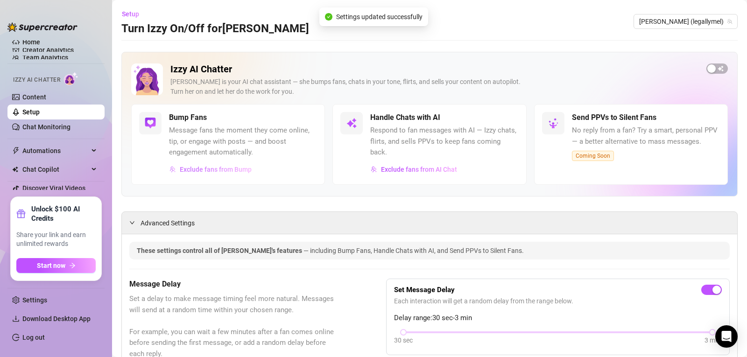
click at [243, 170] on span "Exclude fans from Bump" at bounding box center [216, 169] width 72 height 7
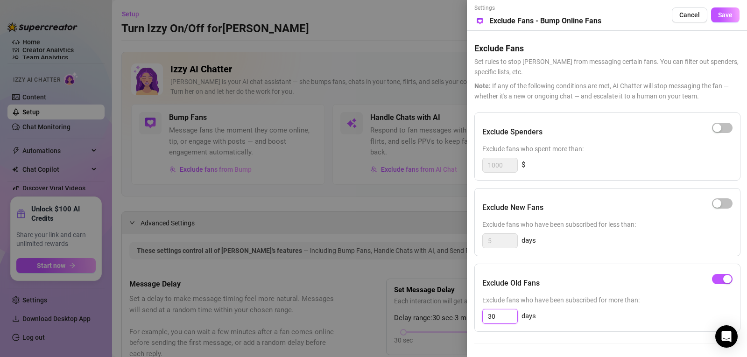
drag, startPoint x: 502, startPoint y: 315, endPoint x: 479, endPoint y: 315, distance: 22.9
click at [479, 315] on div "Exclude Old Fans Exclude fans who have been subscribed for more than: 30 days" at bounding box center [607, 298] width 266 height 68
type input "15"
click at [658, 312] on div "15 days" at bounding box center [607, 316] width 250 height 15
click at [363, 208] on div at bounding box center [373, 178] width 747 height 357
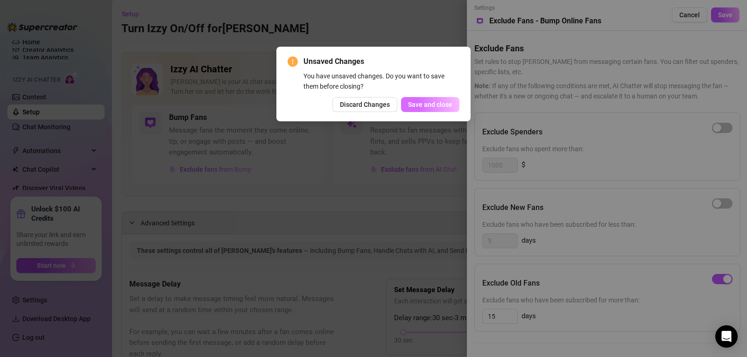
click at [429, 101] on span "Save and close" at bounding box center [430, 104] width 44 height 7
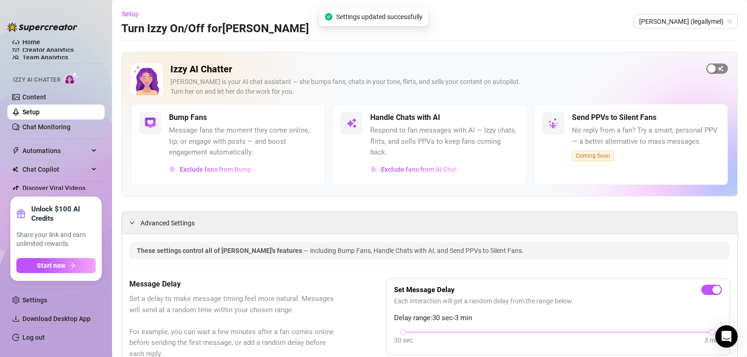
click at [707, 70] on div "button" at bounding box center [711, 68] width 8 height 8
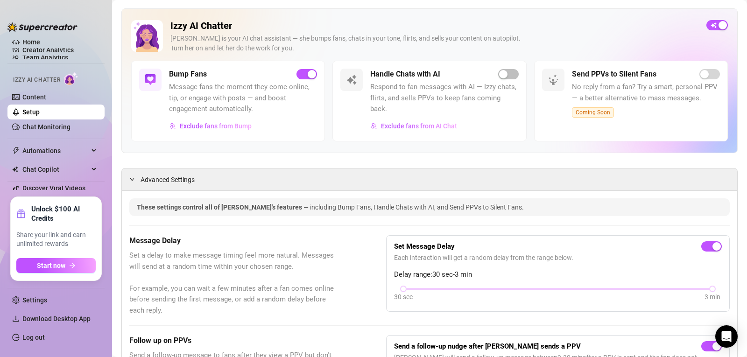
scroll to position [47, 0]
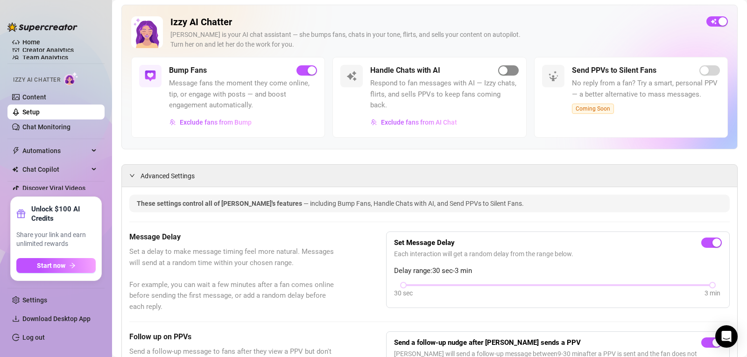
click at [499, 72] on div "button" at bounding box center [503, 70] width 8 height 8
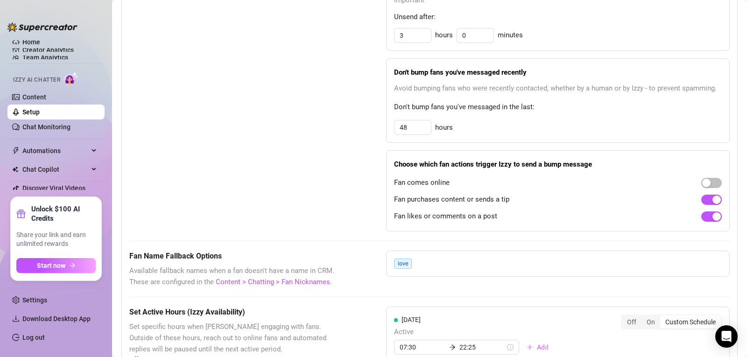
scroll to position [0, 0]
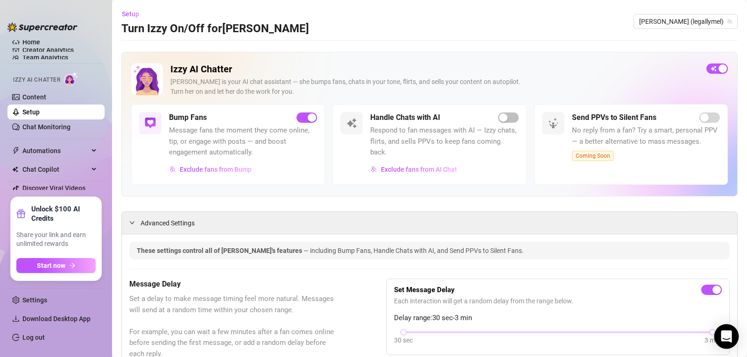
click at [726, 327] on div "Open Intercom Messenger" at bounding box center [726, 336] width 25 height 25
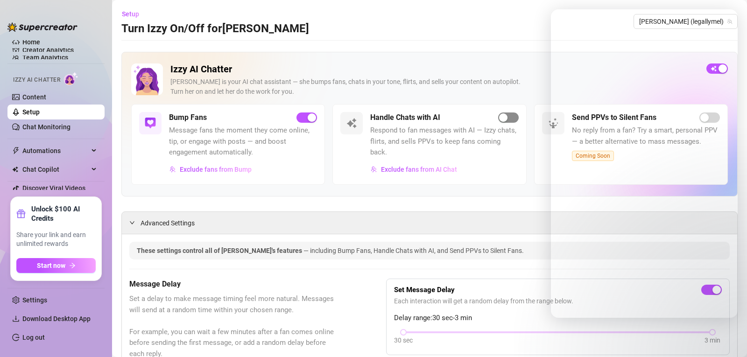
click at [499, 117] on div "button" at bounding box center [503, 117] width 8 height 8
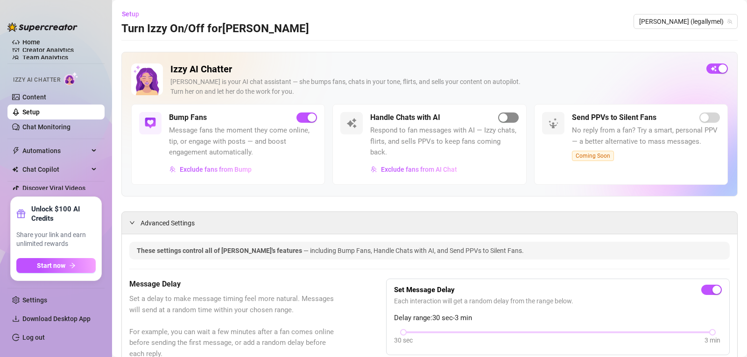
click at [504, 120] on button "button" at bounding box center [508, 118] width 21 height 10
click at [31, 97] on link "Content" at bounding box center [34, 96] width 24 height 7
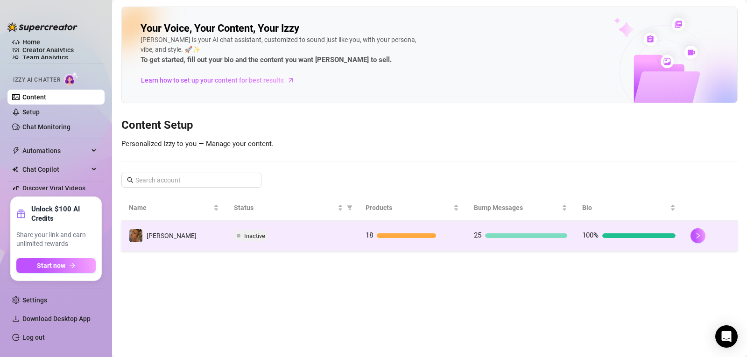
click at [263, 236] on span "Inactive" at bounding box center [254, 235] width 21 height 7
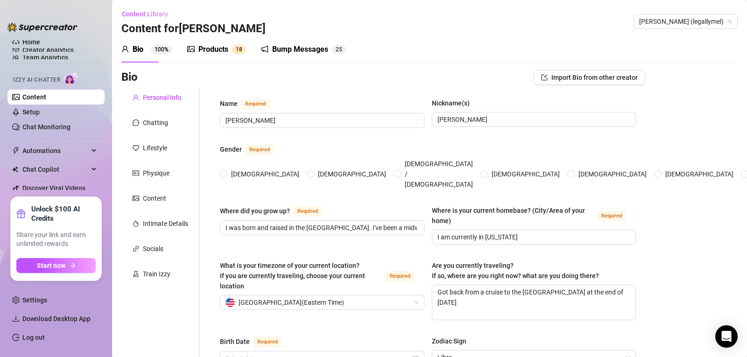
radio input "true"
type input "[DATE]"
click at [29, 108] on link "Setup" at bounding box center [30, 111] width 17 height 7
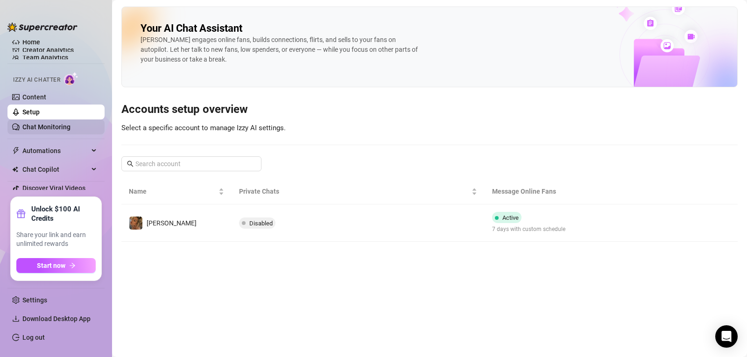
click at [35, 126] on link "Chat Monitoring" at bounding box center [46, 126] width 48 height 7
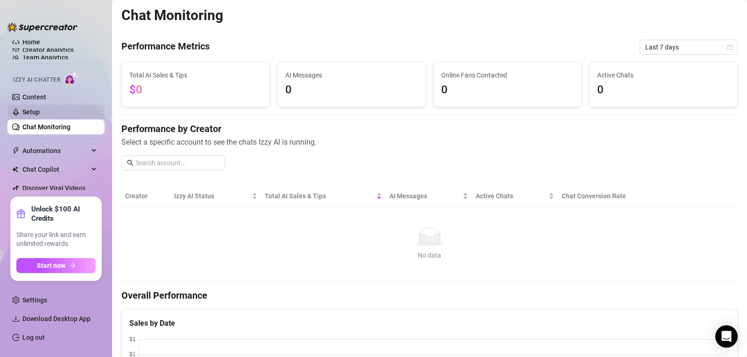
click at [35, 108] on link "Setup" at bounding box center [30, 111] width 17 height 7
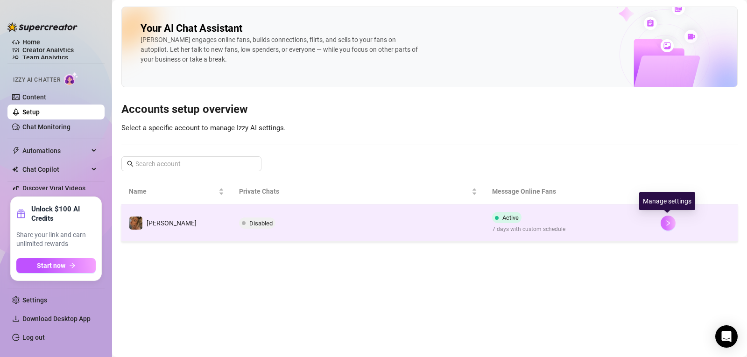
click at [663, 227] on button "button" at bounding box center [668, 223] width 15 height 15
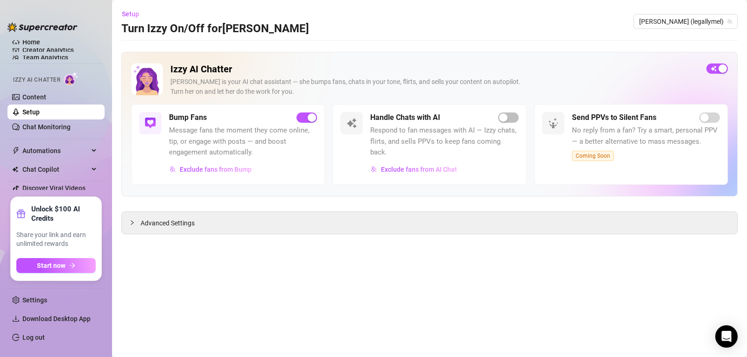
click at [280, 167] on div "Exclude fans from Bump" at bounding box center [243, 169] width 148 height 15
click at [504, 120] on div "button" at bounding box center [503, 117] width 8 height 8
click at [739, 339] on main "Setup Turn Izzy On/Off for [PERSON_NAME] [PERSON_NAME] (legallymel) Izzy AI Cha…" at bounding box center [429, 178] width 635 height 357
click at [733, 337] on div "Open Intercom Messenger" at bounding box center [726, 336] width 25 height 25
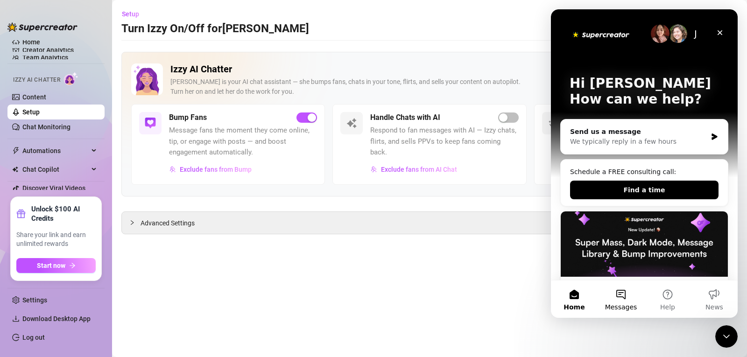
click at [624, 298] on button "Messages" at bounding box center [621, 299] width 47 height 37
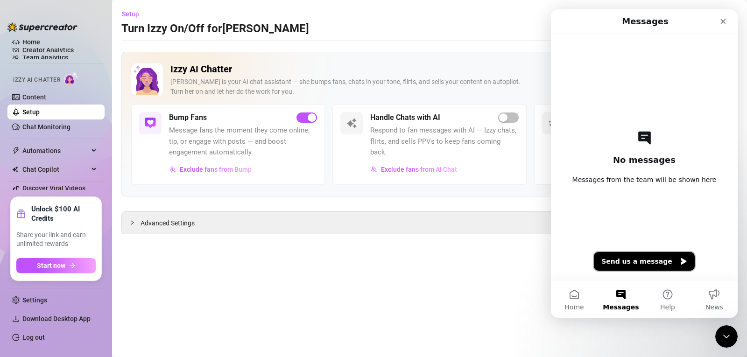
click at [626, 269] on button "Send us a message" at bounding box center [644, 261] width 101 height 19
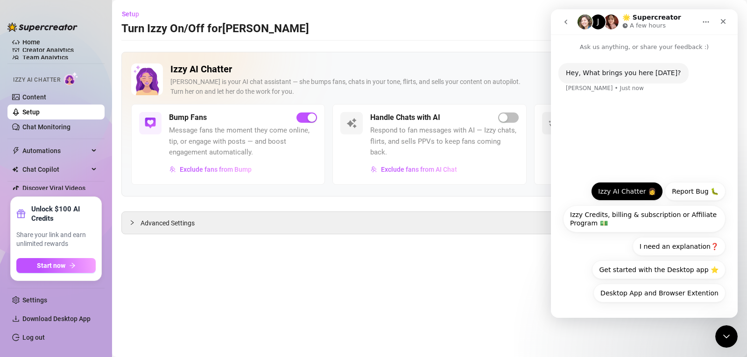
click at [626, 194] on button "Izzy AI Chatter 👩" at bounding box center [627, 191] width 72 height 19
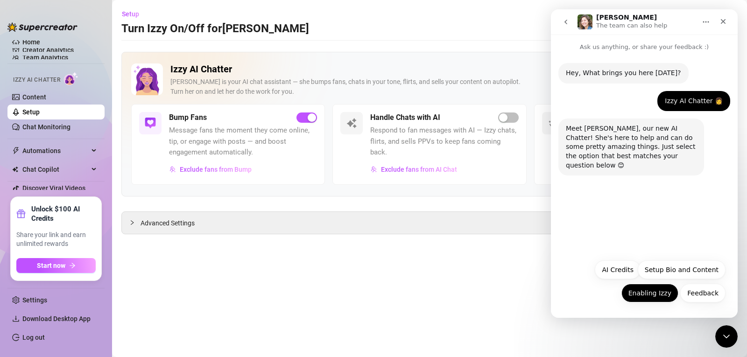
click at [658, 298] on button "Enabling Izzy" at bounding box center [649, 293] width 57 height 19
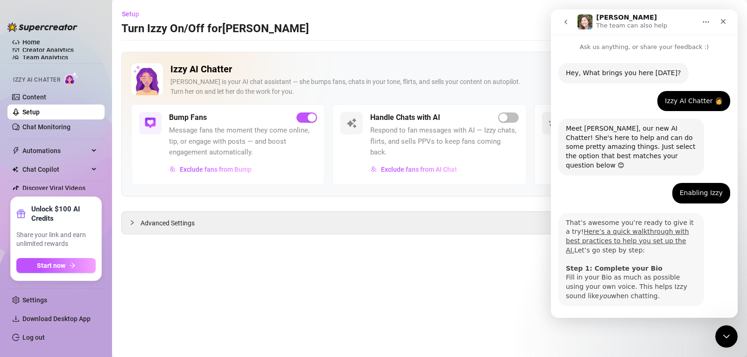
scroll to position [30, 0]
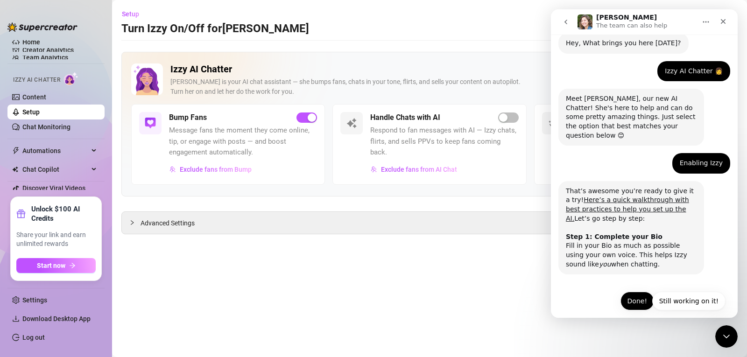
click at [631, 292] on button "Done!" at bounding box center [637, 301] width 34 height 19
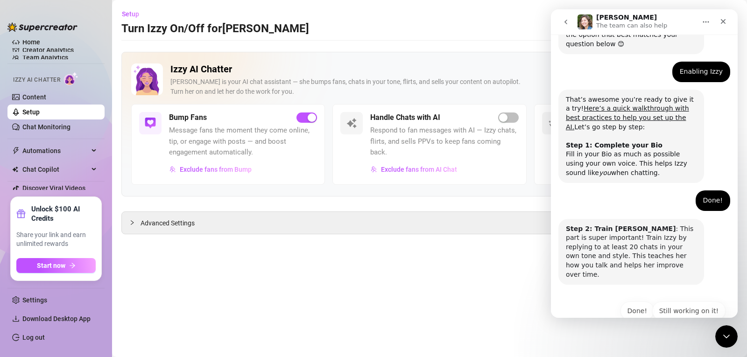
scroll to position [122, 0]
click at [629, 301] on button "Done!" at bounding box center [637, 310] width 34 height 19
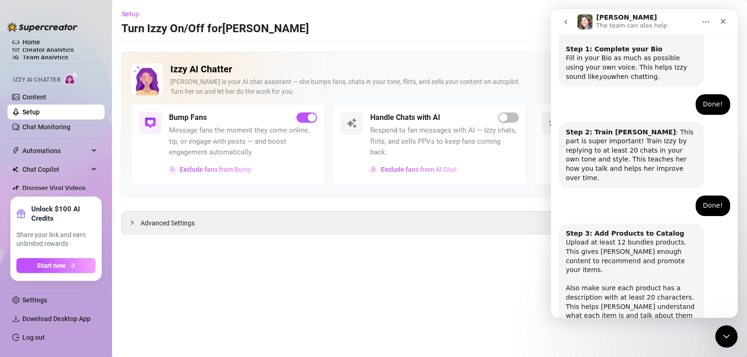
scroll to position [251, 0]
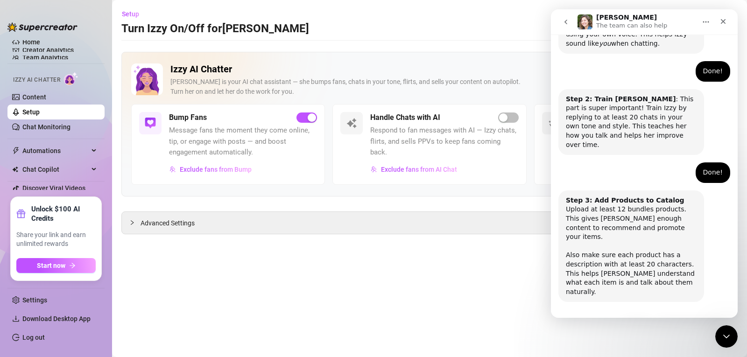
click at [632, 319] on button "Done!" at bounding box center [637, 328] width 34 height 19
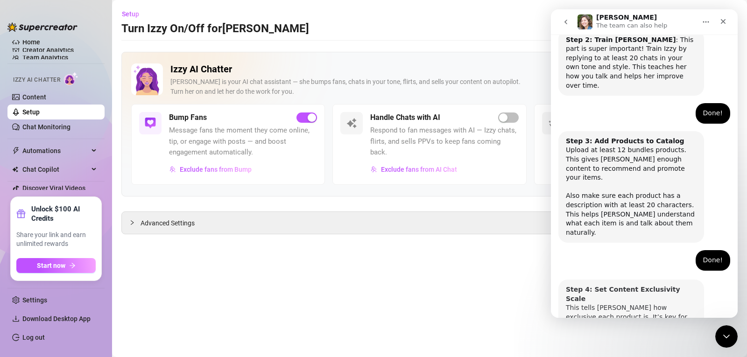
scroll to position [343, 0]
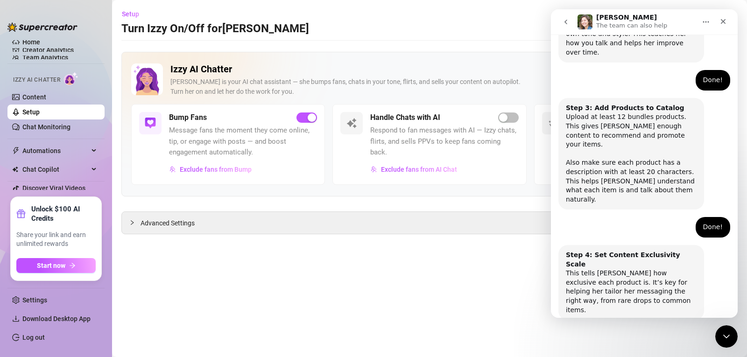
click at [631, 338] on button "Done!" at bounding box center [637, 347] width 34 height 19
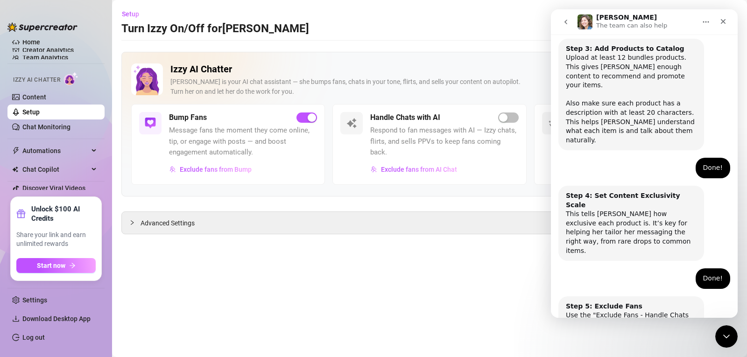
scroll to position [426, 0]
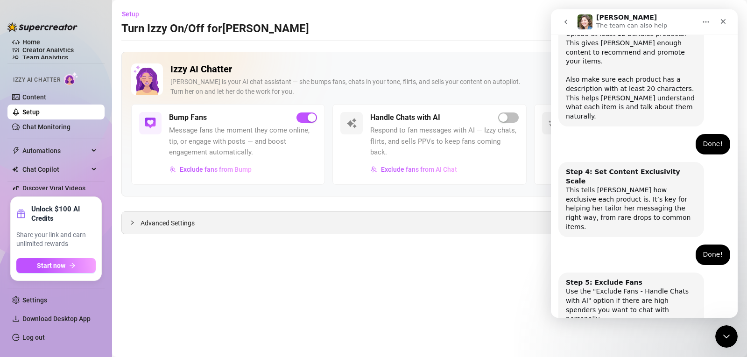
click at [256, 230] on div "Advanced Settings" at bounding box center [429, 223] width 615 height 22
click at [636, 347] on button "Done!" at bounding box center [637, 356] width 34 height 19
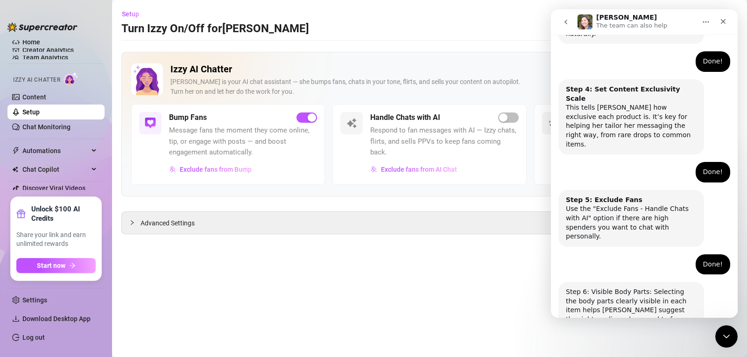
scroll to position [509, 0]
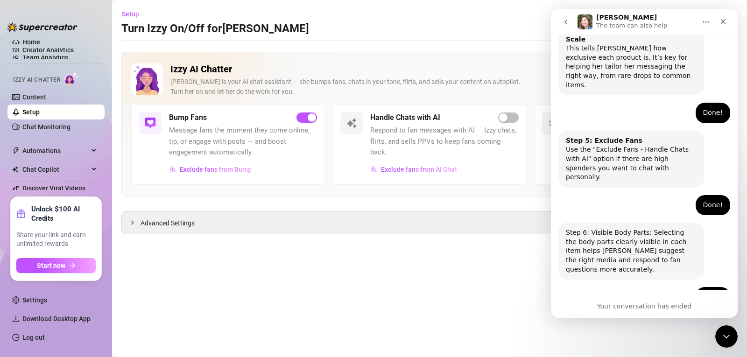
scroll to position [596, 0]
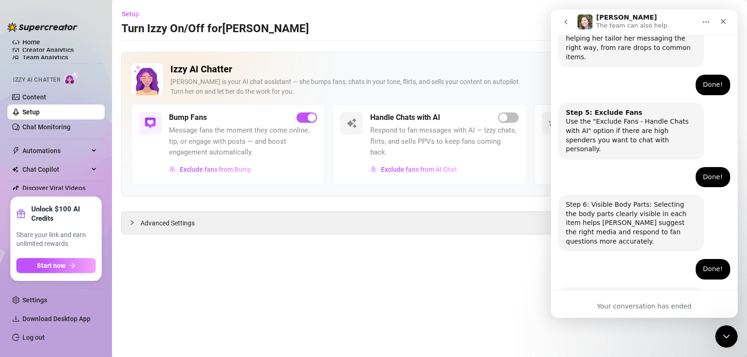
click at [626, 303] on div "Your conversation has ended" at bounding box center [644, 307] width 187 height 10
click at [503, 286] on main "Setup Turn Izzy On/Off for [PERSON_NAME] [PERSON_NAME] (legallymel) Izzy AI Cha…" at bounding box center [429, 178] width 635 height 357
click at [568, 21] on icon "go back" at bounding box center [565, 21] width 7 height 7
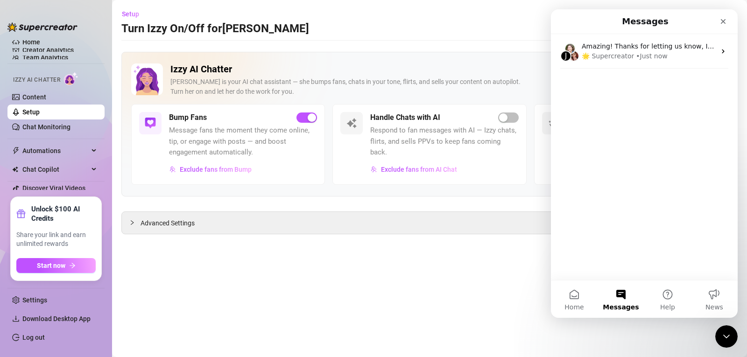
scroll to position [0, 0]
click at [521, 43] on main "Setup Turn Izzy On/Off for [PERSON_NAME] [PERSON_NAME] (legallymel) Izzy AI Cha…" at bounding box center [429, 178] width 635 height 357
click at [721, 330] on icon "Close Intercom Messenger" at bounding box center [724, 335] width 11 height 11
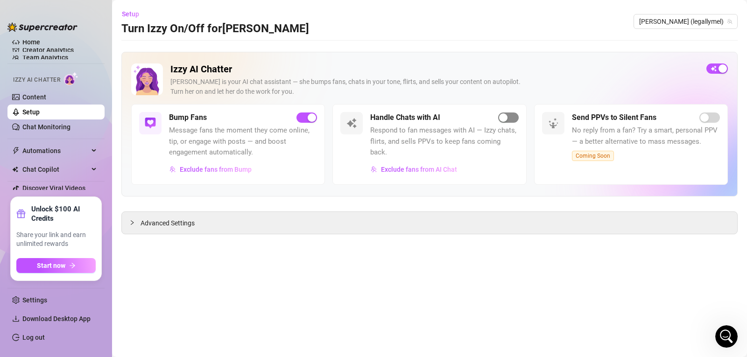
click at [502, 120] on div "button" at bounding box center [503, 117] width 8 height 8
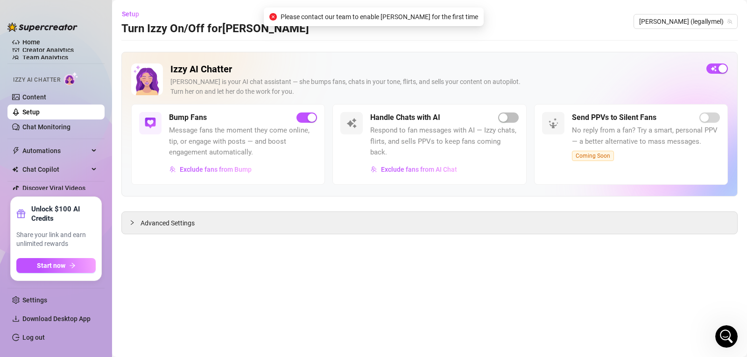
click at [533, 64] on h2 "Izzy AI Chatter" at bounding box center [434, 69] width 528 height 12
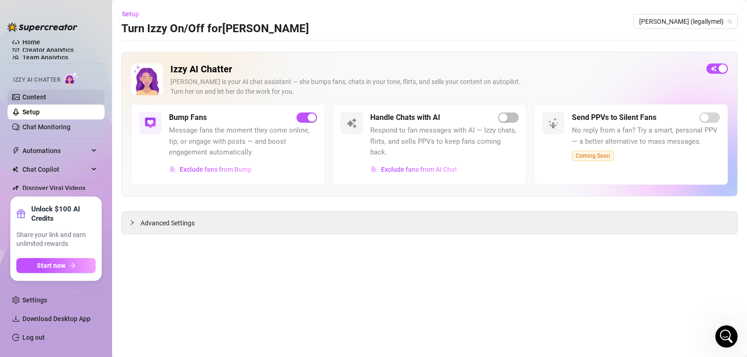
click at [46, 96] on link "Content" at bounding box center [34, 96] width 24 height 7
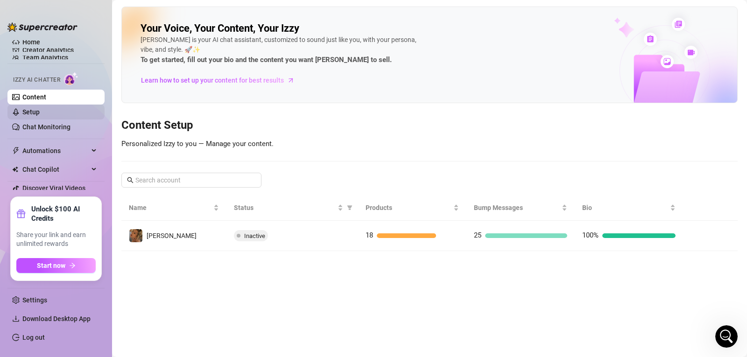
click at [40, 110] on link "Setup" at bounding box center [30, 111] width 17 height 7
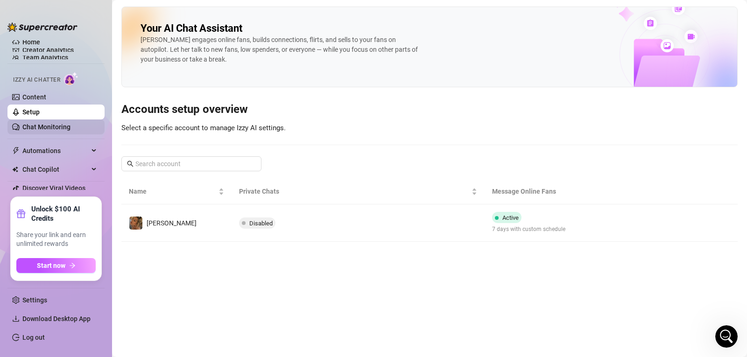
click at [41, 129] on link "Chat Monitoring" at bounding box center [46, 126] width 48 height 7
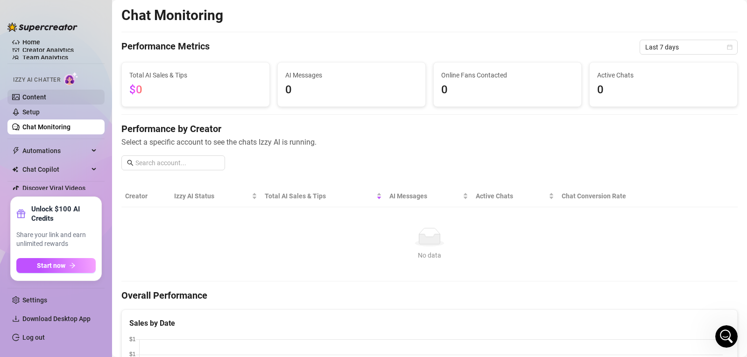
click at [46, 95] on link "Content" at bounding box center [34, 96] width 24 height 7
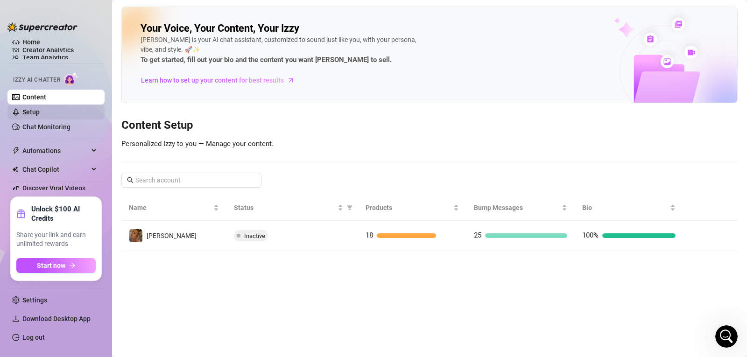
click at [40, 109] on link "Setup" at bounding box center [30, 111] width 17 height 7
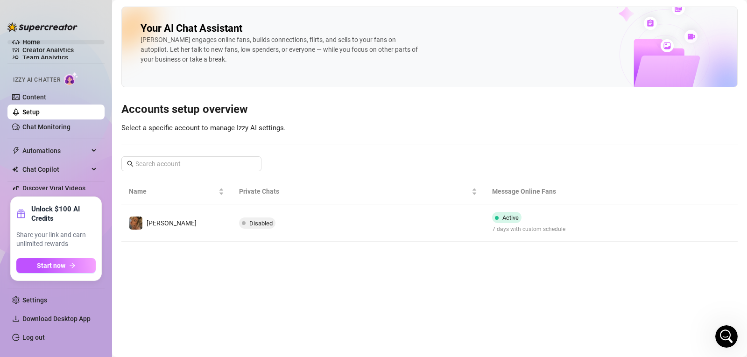
click at [40, 42] on link "Home" at bounding box center [31, 41] width 18 height 7
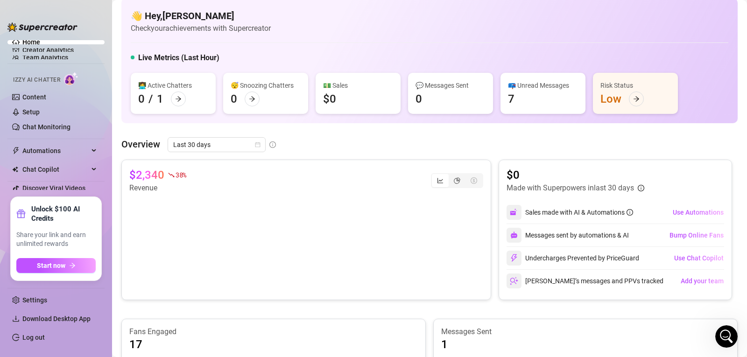
scroll to position [3, 0]
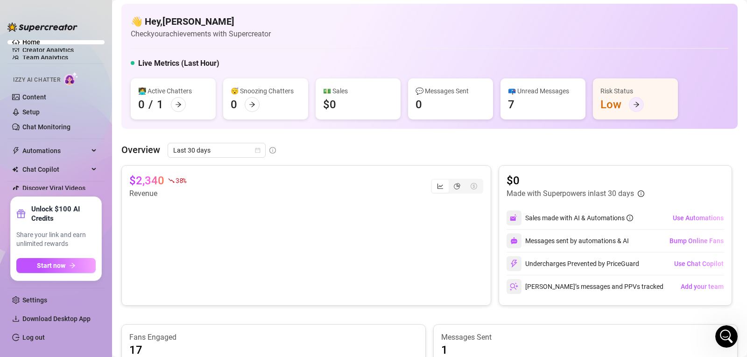
click at [635, 109] on div at bounding box center [636, 104] width 15 height 15
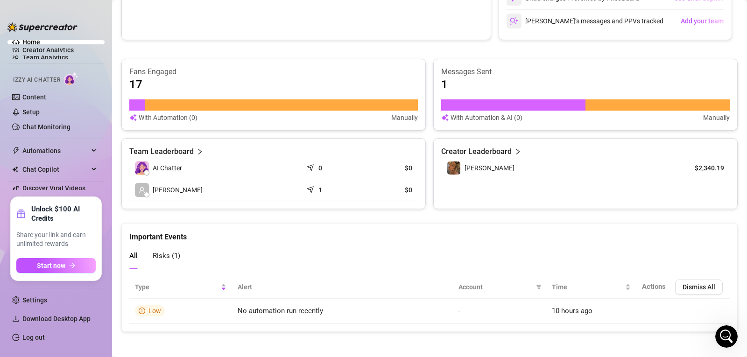
scroll to position [271, 0]
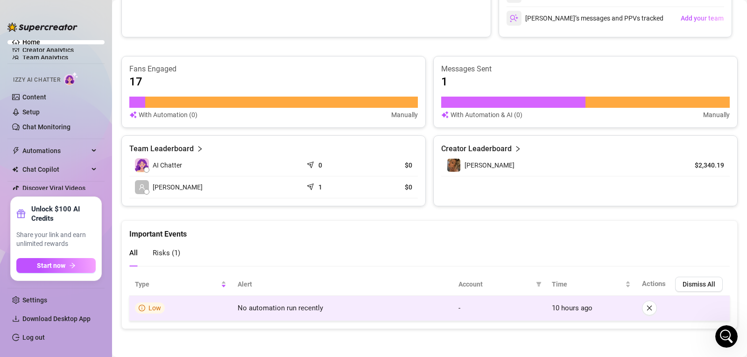
click at [143, 313] on span "Low" at bounding box center [150, 308] width 30 height 11
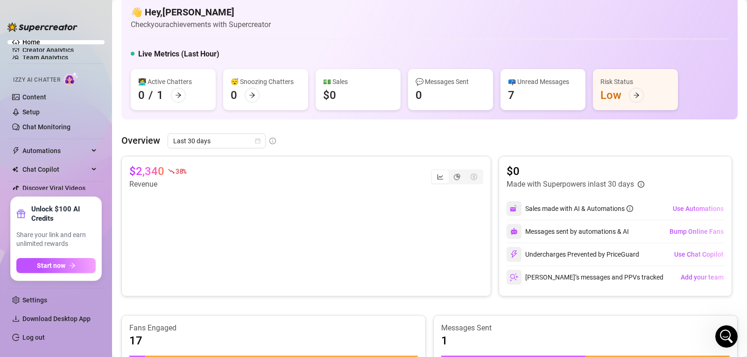
scroll to position [0, 0]
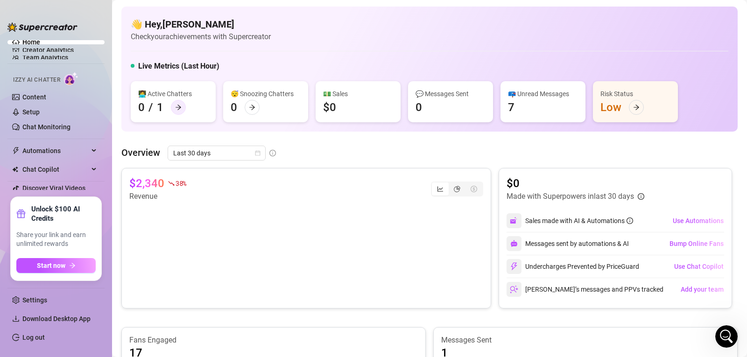
click at [172, 104] on div at bounding box center [178, 107] width 15 height 15
click at [40, 95] on link "Content" at bounding box center [34, 96] width 24 height 7
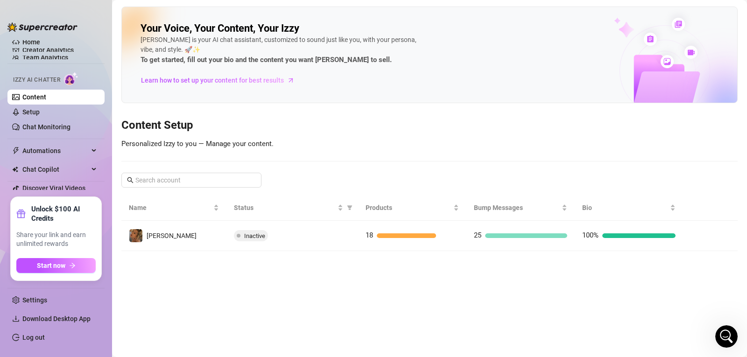
click at [68, 26] on img at bounding box center [42, 26] width 70 height 9
click at [22, 42] on link "Home" at bounding box center [31, 41] width 18 height 7
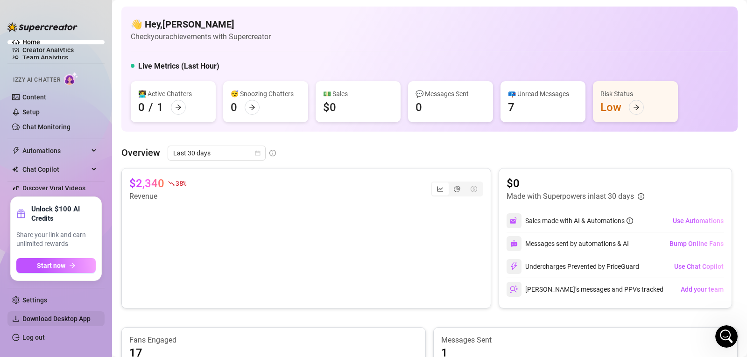
click at [41, 326] on span "Download Desktop App" at bounding box center [59, 318] width 75 height 15
click at [54, 316] on span "Download Desktop App" at bounding box center [56, 318] width 68 height 7
click at [45, 93] on link "Content" at bounding box center [34, 96] width 24 height 7
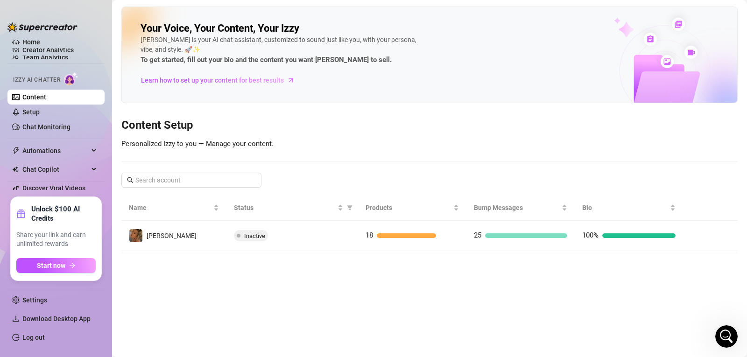
click at [47, 78] on span "Izzy AI Chatter" at bounding box center [36, 80] width 47 height 9
click at [35, 112] on link "Setup" at bounding box center [30, 111] width 17 height 7
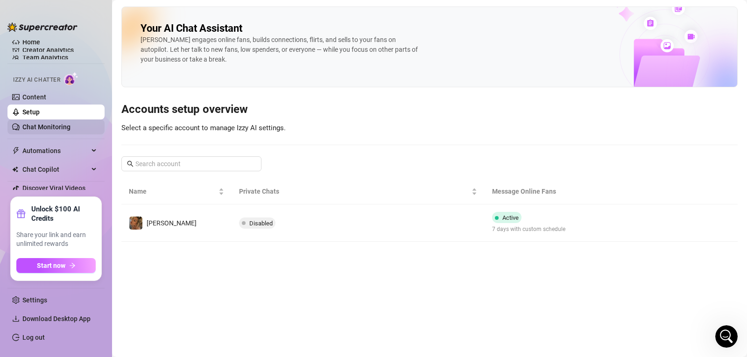
click at [35, 125] on link "Chat Monitoring" at bounding box center [46, 126] width 48 height 7
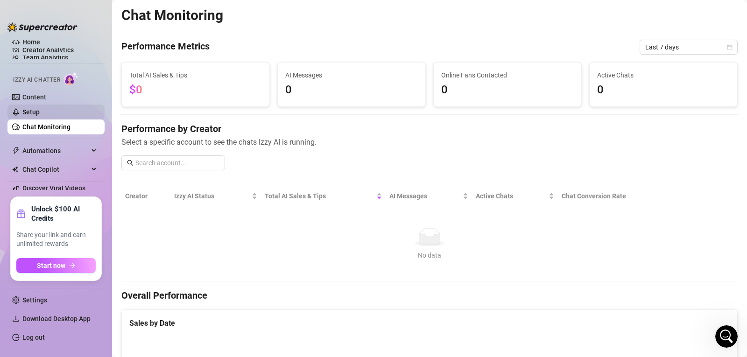
click at [33, 114] on link "Setup" at bounding box center [30, 111] width 17 height 7
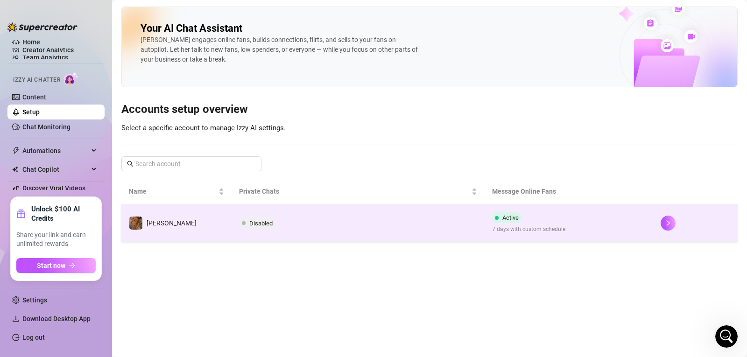
click at [258, 223] on span "Disabled" at bounding box center [260, 223] width 23 height 7
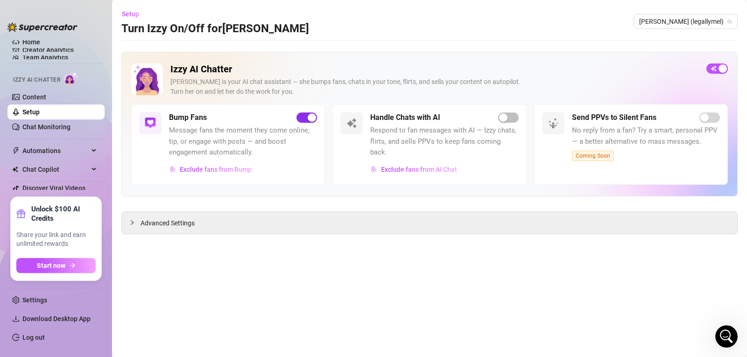
click at [311, 117] on div "button" at bounding box center [312, 117] width 8 height 8
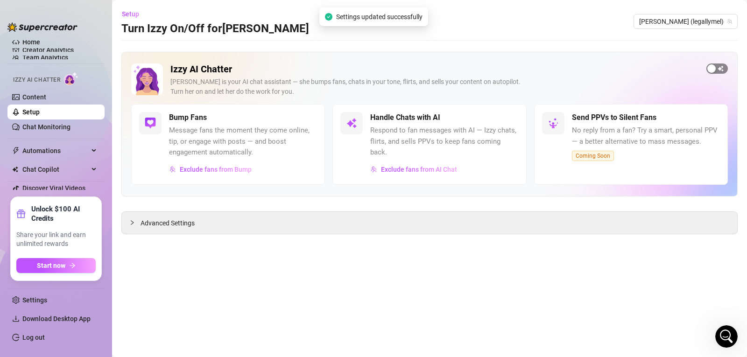
click at [713, 68] on div "button" at bounding box center [711, 68] width 8 height 8
